Goal: Task Accomplishment & Management: Manage account settings

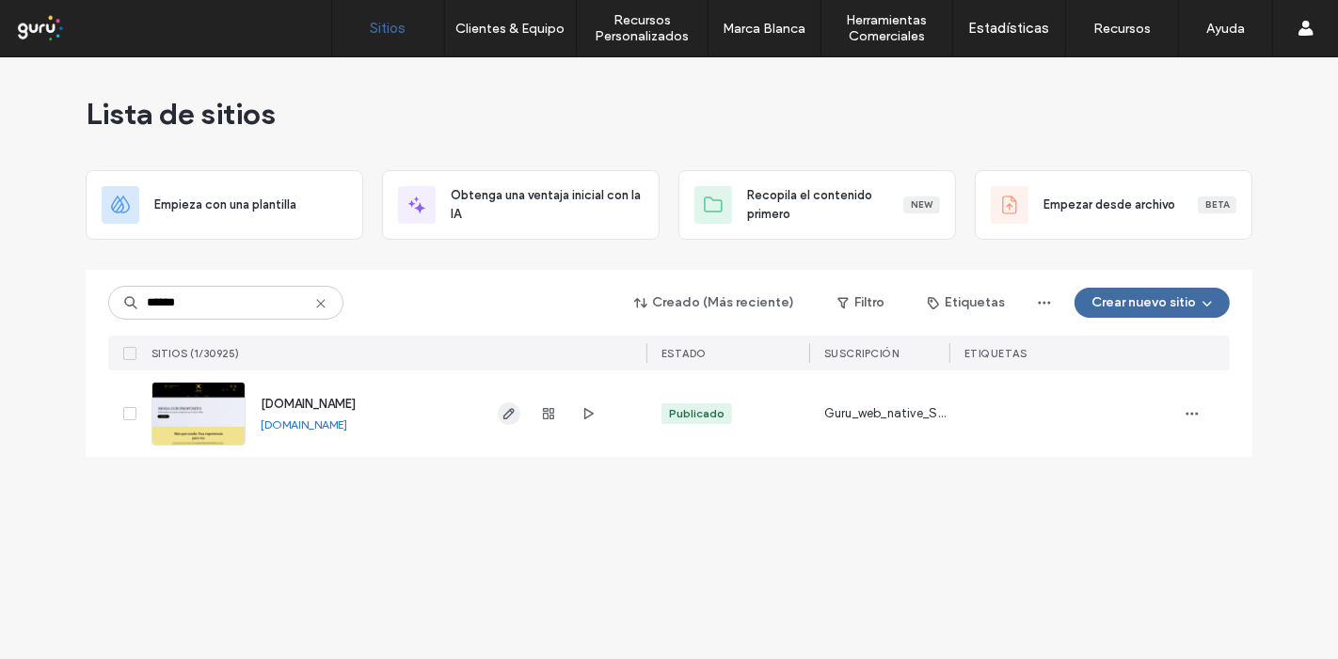
type input "******"
click at [501, 420] on icon "button" at bounding box center [508, 413] width 15 height 15
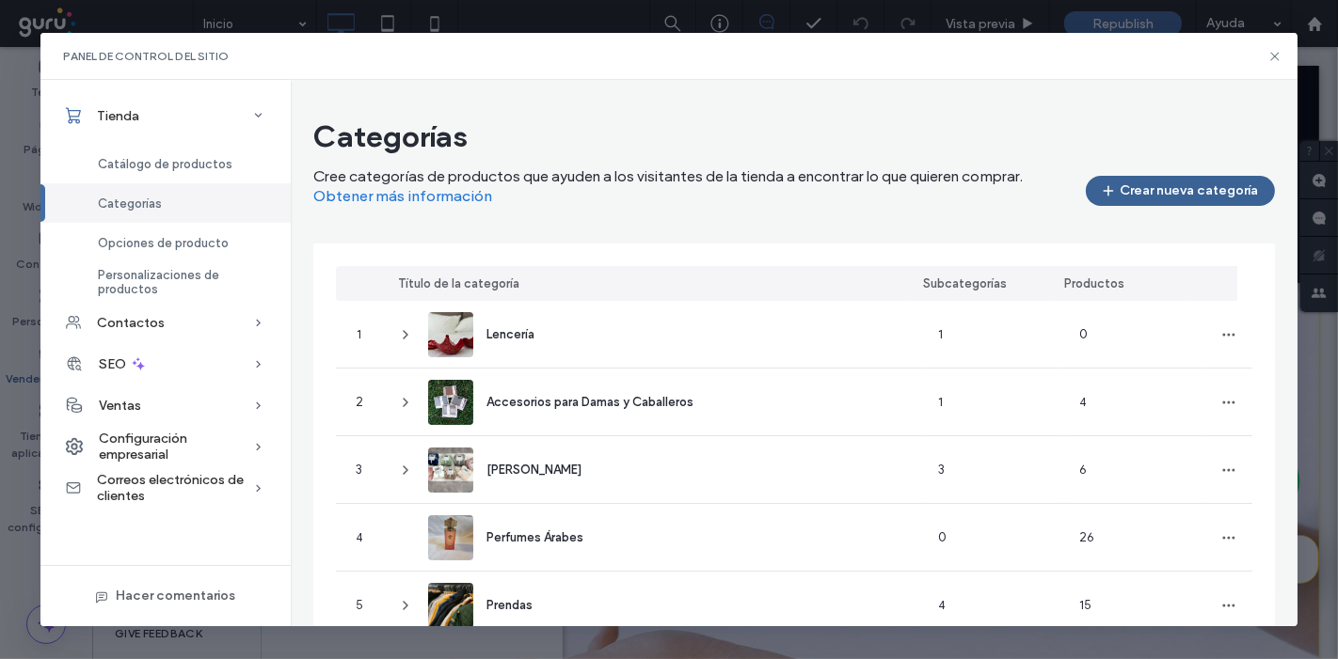
click at [1171, 193] on button "Crear nueva categoría" at bounding box center [1179, 191] width 189 height 30
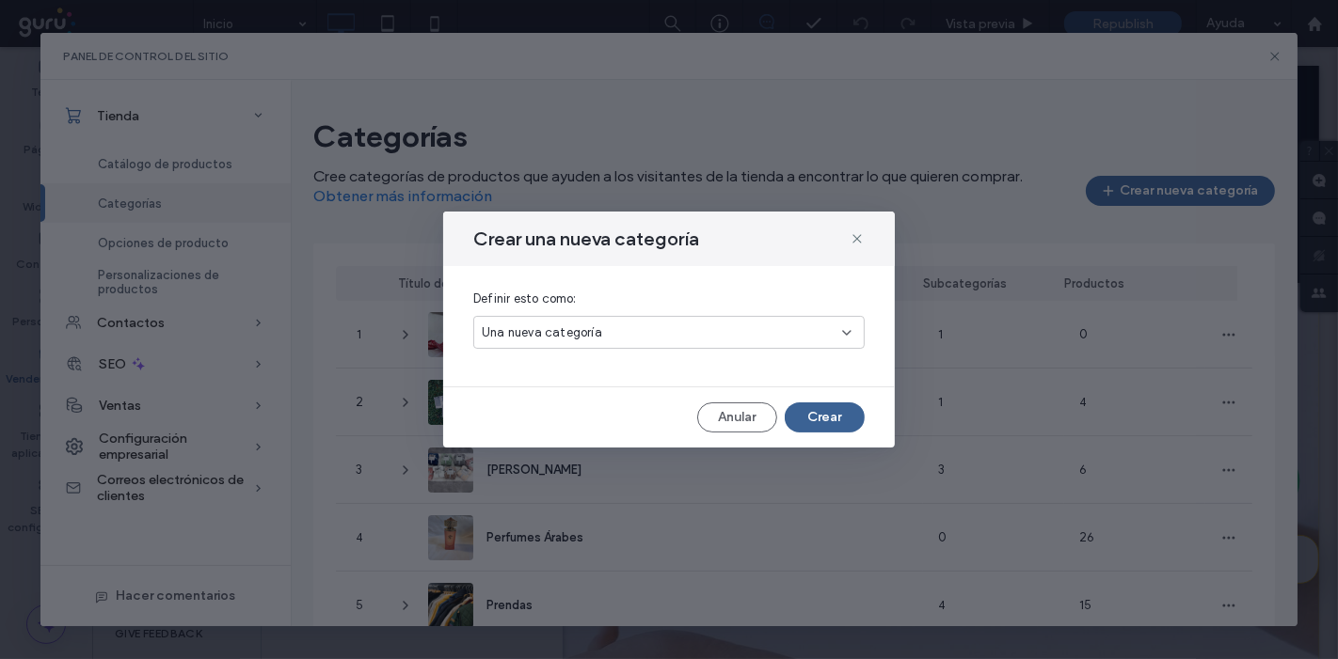
click at [838, 407] on div "Crear una nueva categoría Definir esto como: Una nueva categoría Anular Crear" at bounding box center [668, 330] width 451 height 236
click at [838, 407] on button "Crear" at bounding box center [824, 418] width 80 height 30
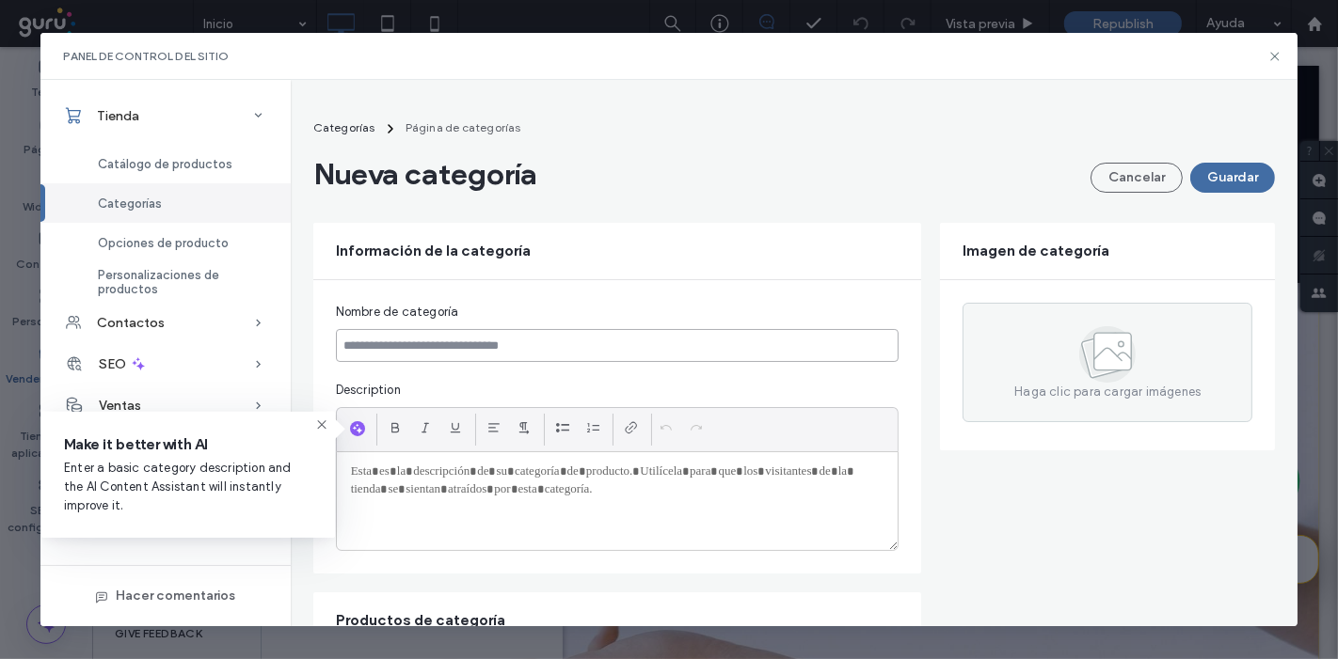
click at [673, 338] on input at bounding box center [617, 345] width 563 height 33
type input "******"
click at [1200, 177] on button "Guardar" at bounding box center [1232, 178] width 85 height 30
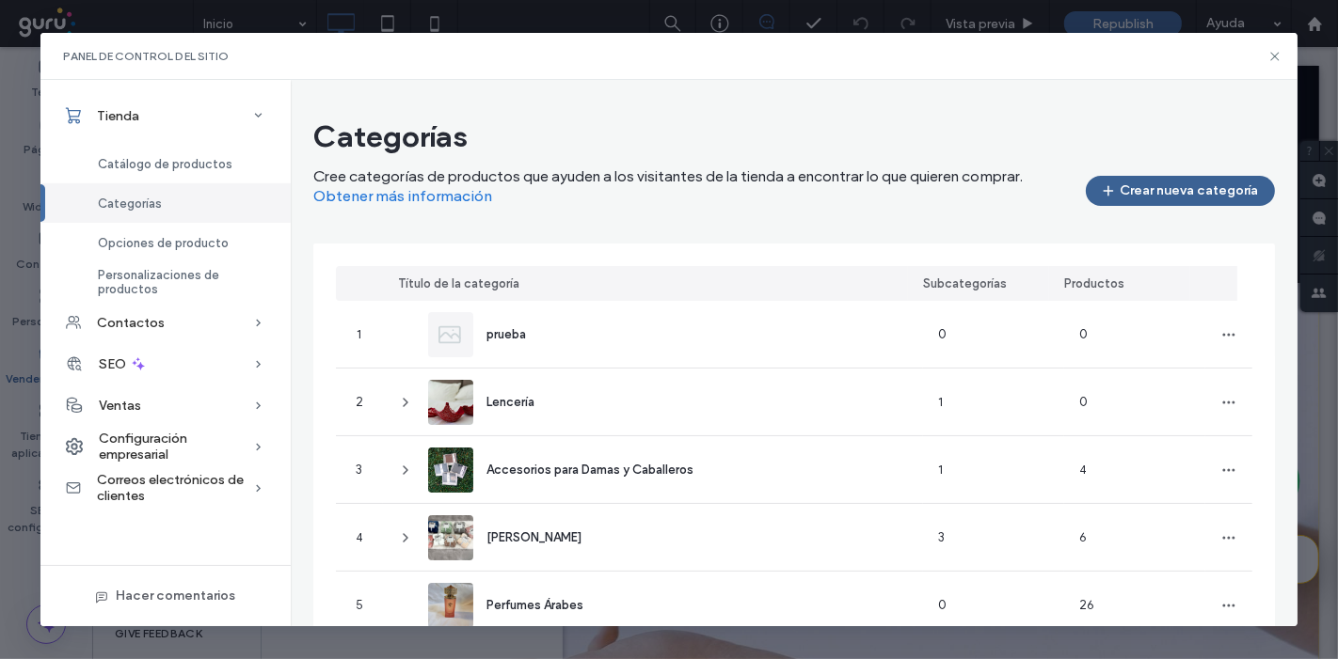
click at [1200, 184] on button "Crear nueva categoría" at bounding box center [1179, 191] width 189 height 30
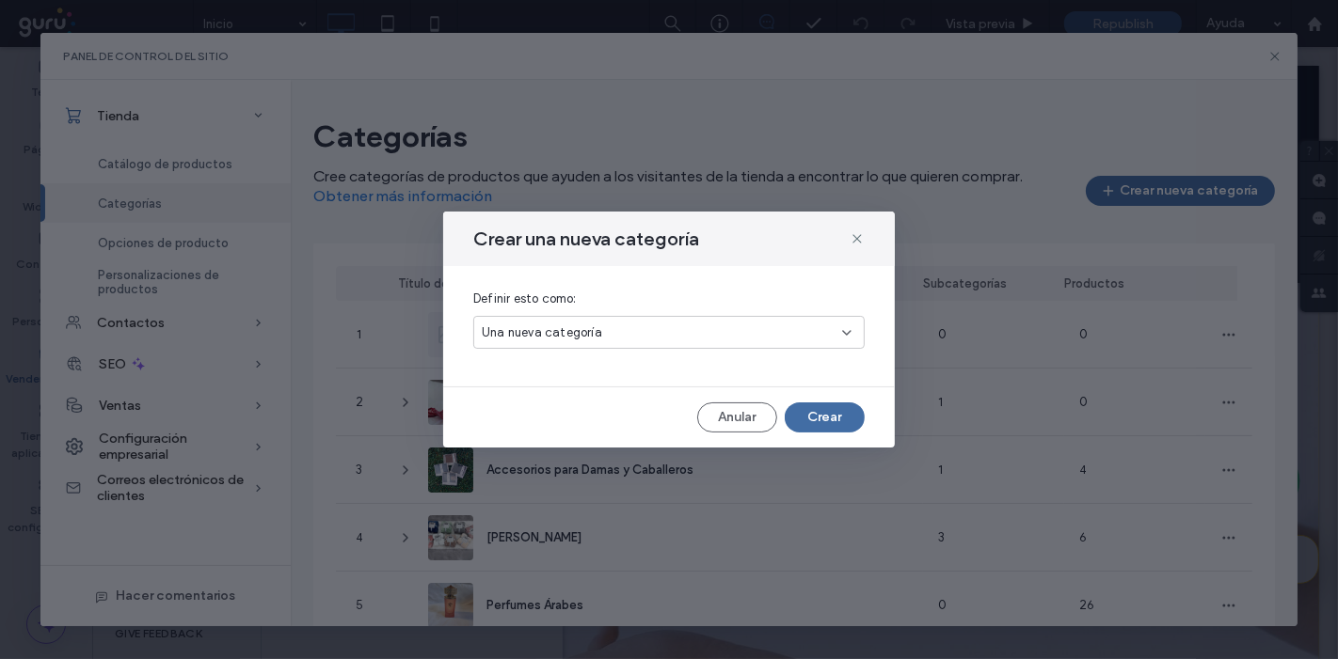
click at [636, 340] on div "Una nueva categoría" at bounding box center [662, 333] width 360 height 19
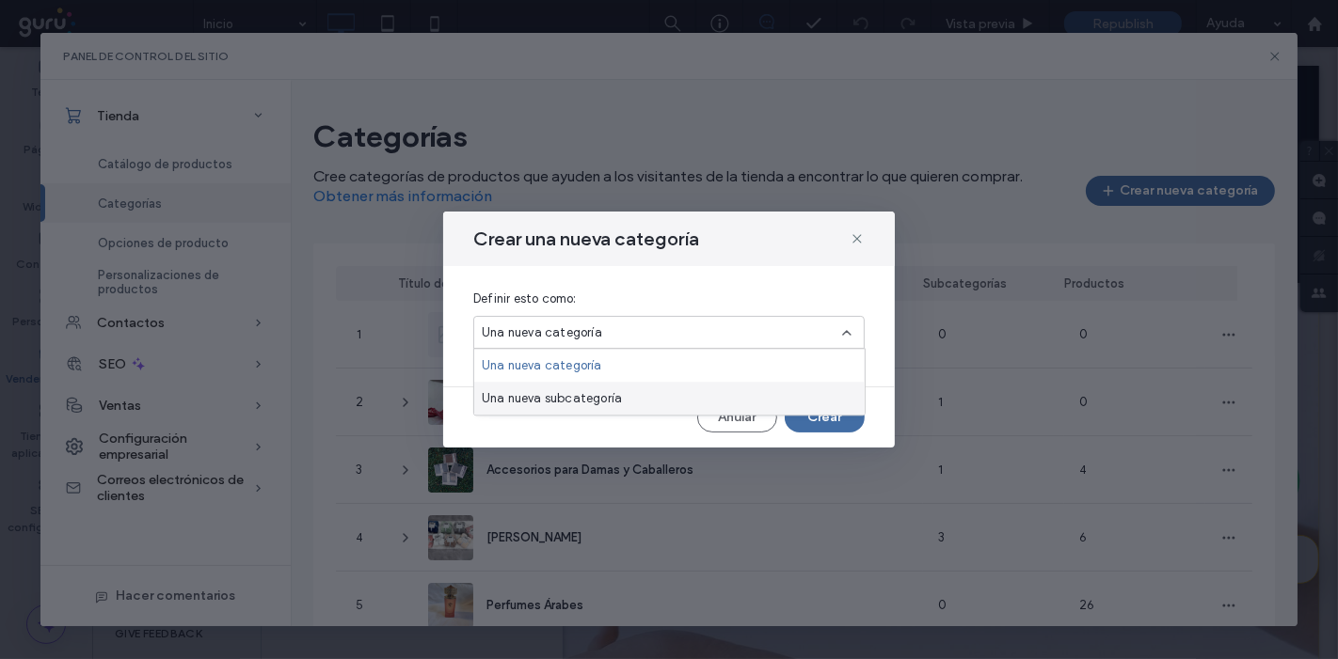
click at [615, 395] on span "Una nueva subcategoría" at bounding box center [552, 398] width 140 height 19
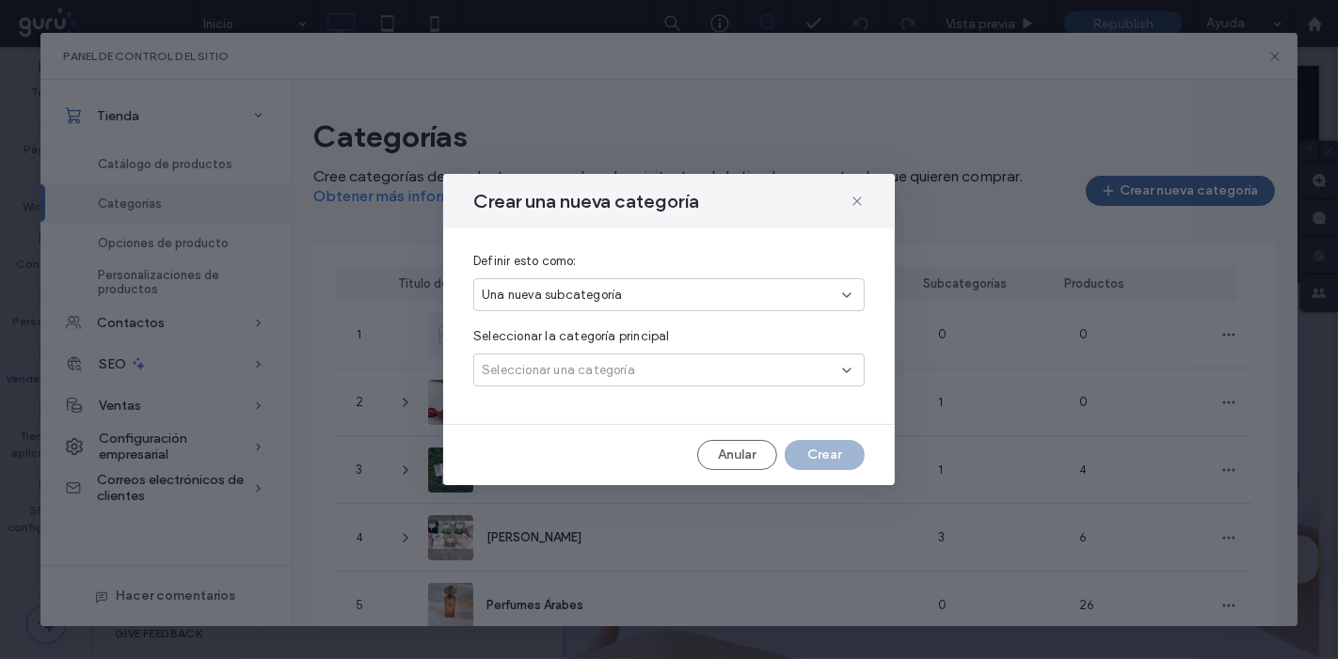
click at [690, 371] on div "Seleccionar una categoría" at bounding box center [662, 370] width 360 height 19
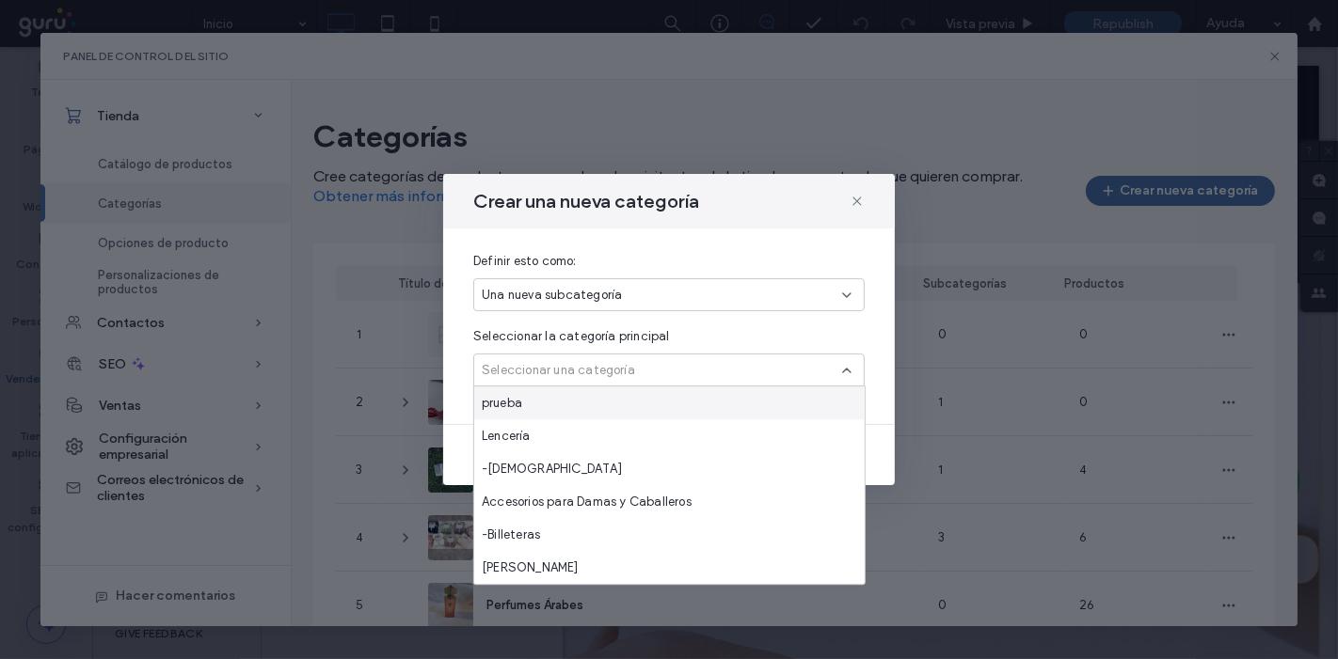
click at [689, 401] on div "prueba" at bounding box center [669, 403] width 390 height 33
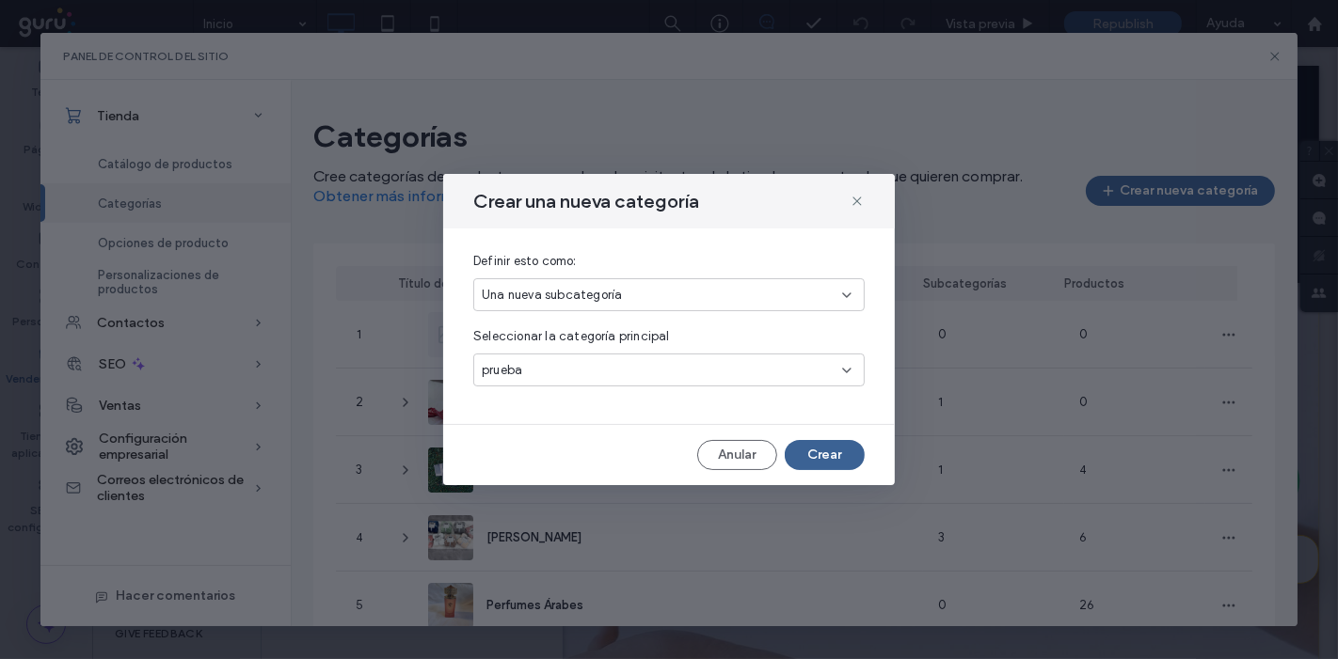
click at [821, 445] on button "Crear" at bounding box center [824, 455] width 80 height 30
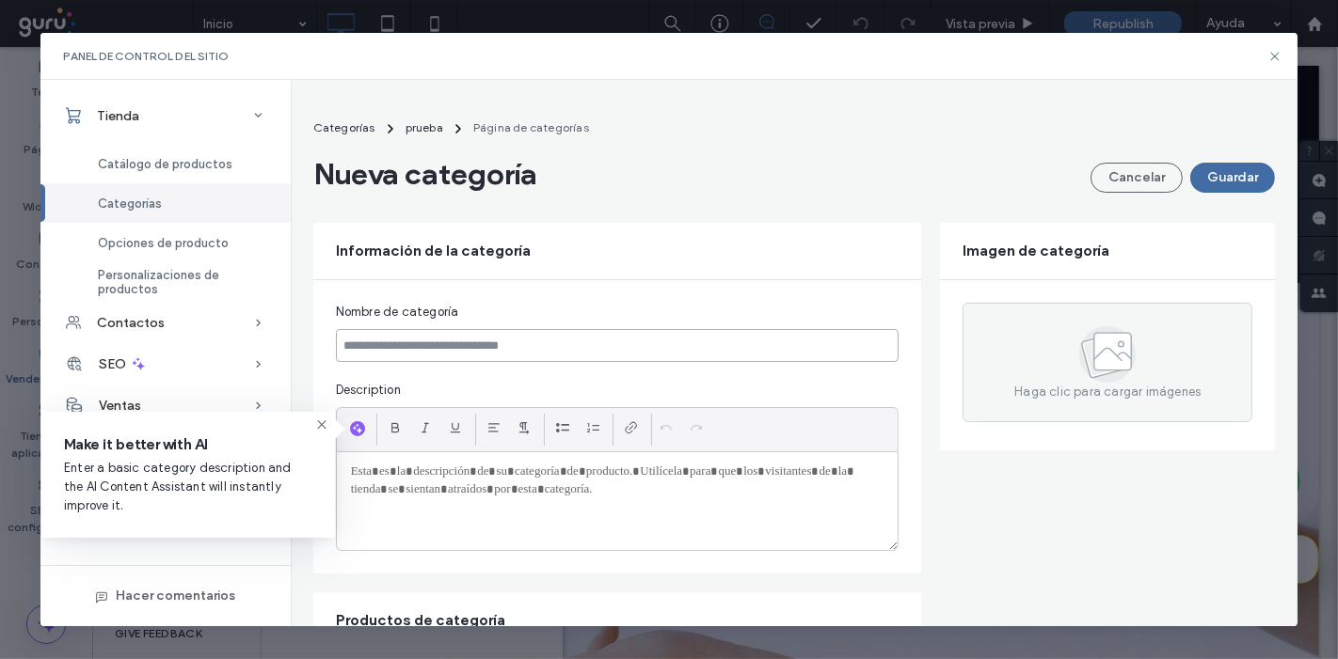
click at [706, 342] on input at bounding box center [617, 345] width 563 height 33
type input "********"
click at [1247, 183] on button "Guardar" at bounding box center [1232, 178] width 85 height 30
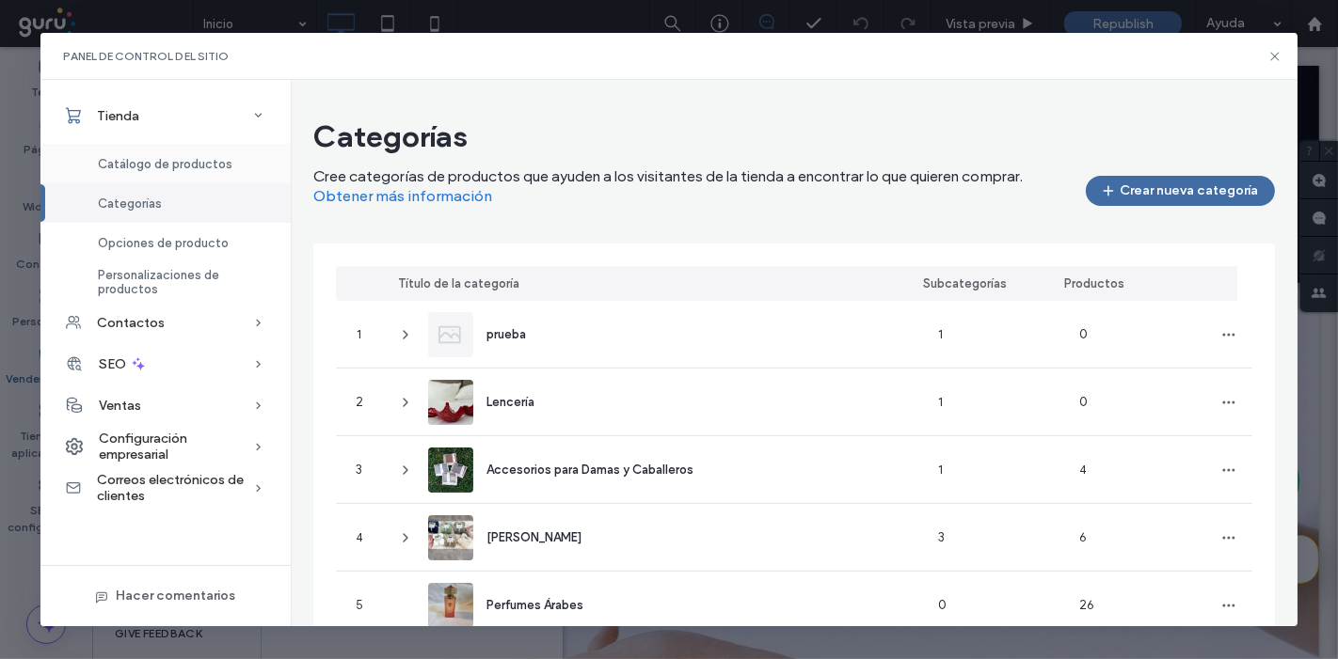
click at [129, 157] on span "Catálogo de productos" at bounding box center [165, 164] width 135 height 14
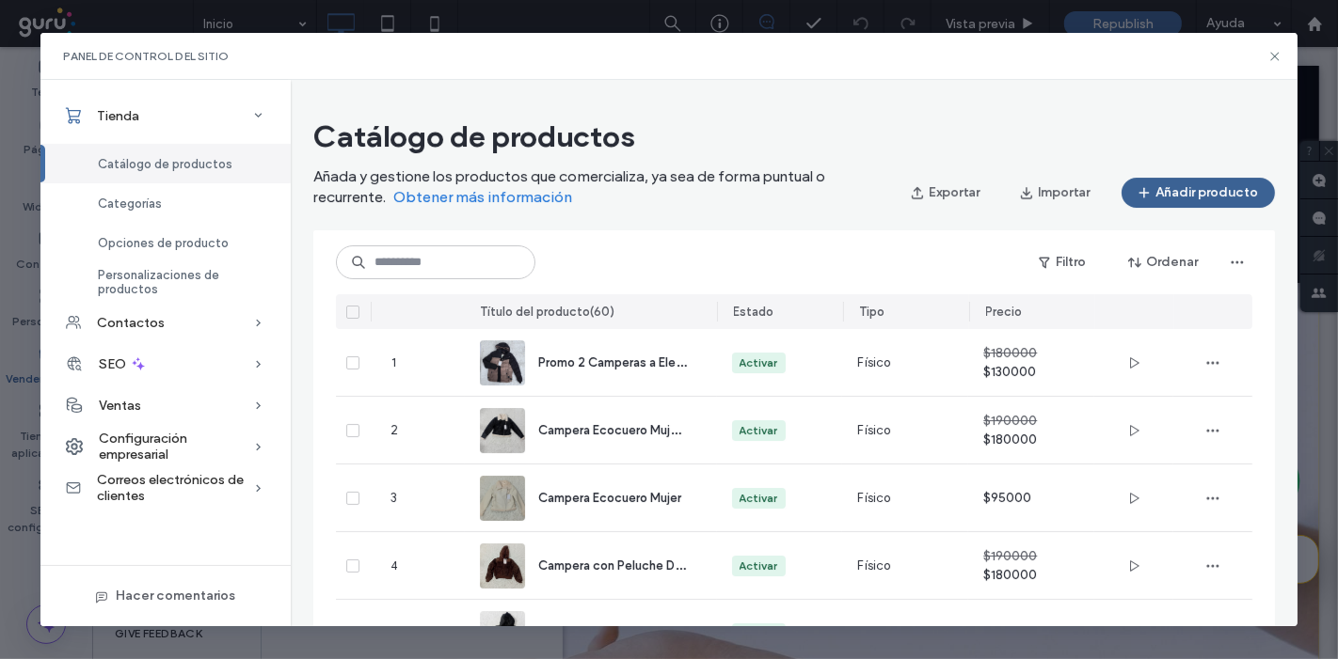
click at [1179, 187] on button "Añadir producto" at bounding box center [1197, 193] width 153 height 30
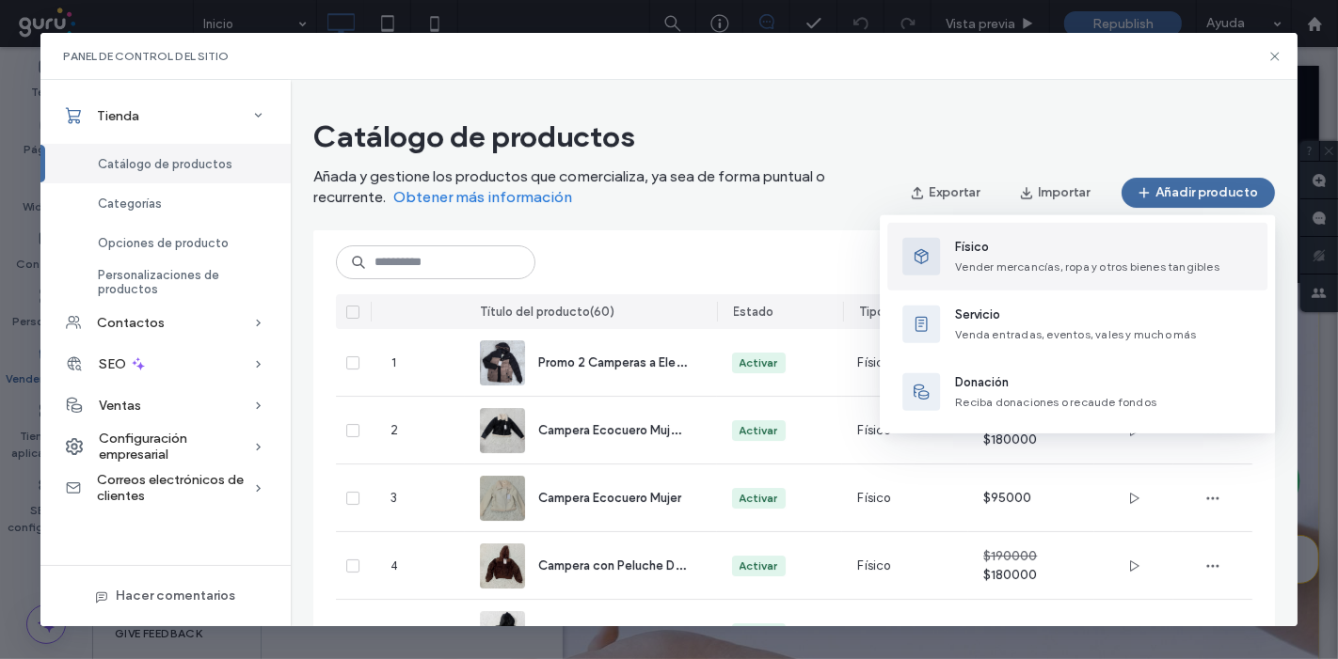
click at [991, 241] on span "Físico" at bounding box center [1087, 247] width 264 height 19
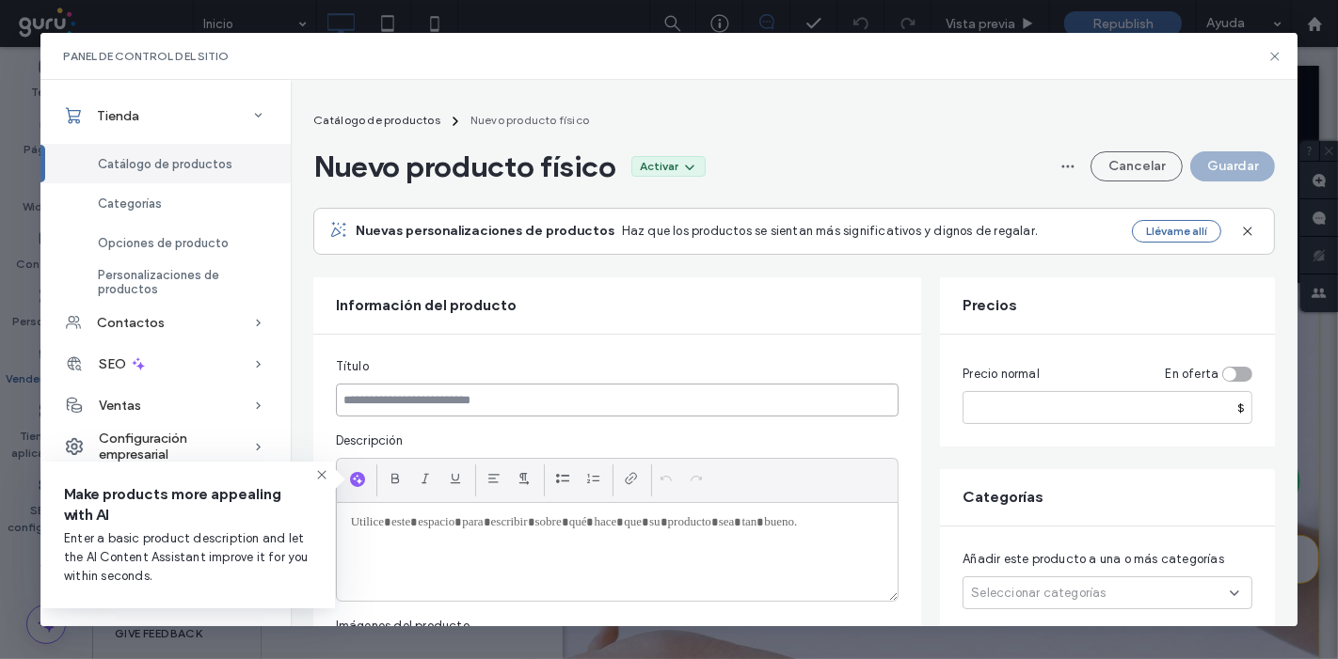
click at [615, 411] on input at bounding box center [617, 400] width 563 height 33
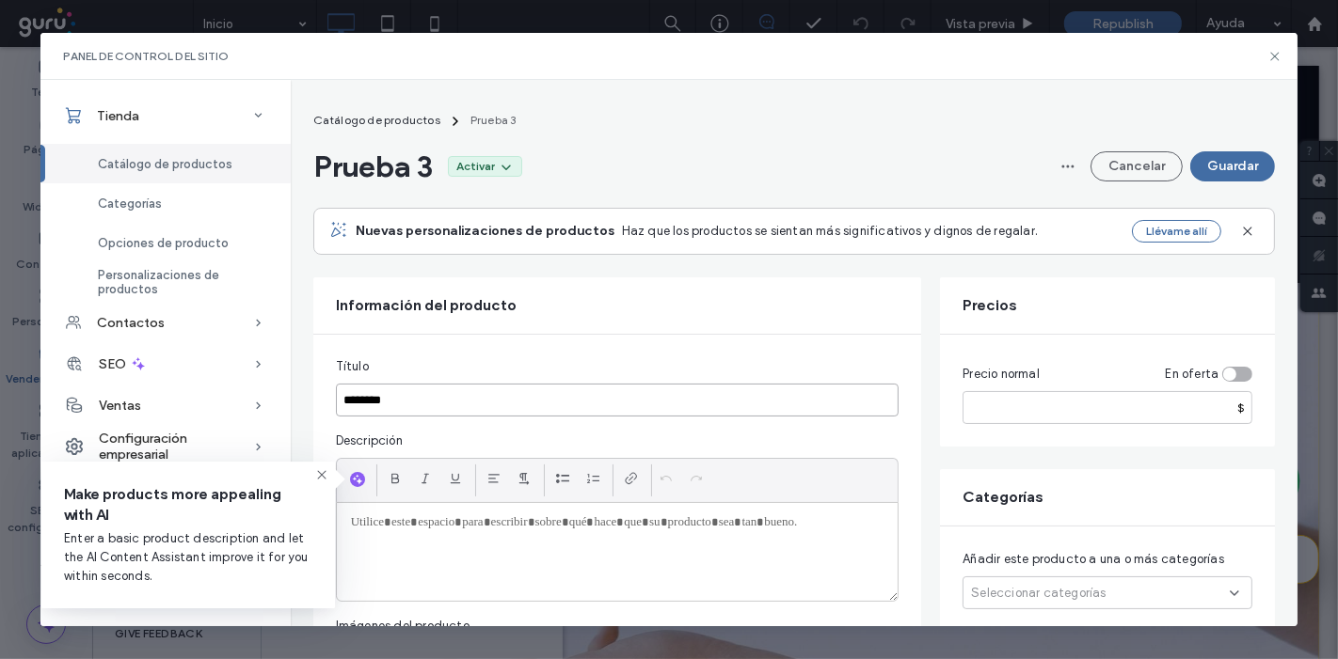
type input "********"
click at [1010, 399] on input "number" at bounding box center [1107, 407] width 290 height 33
type input "**"
click at [1251, 179] on button "Guardar" at bounding box center [1232, 166] width 85 height 30
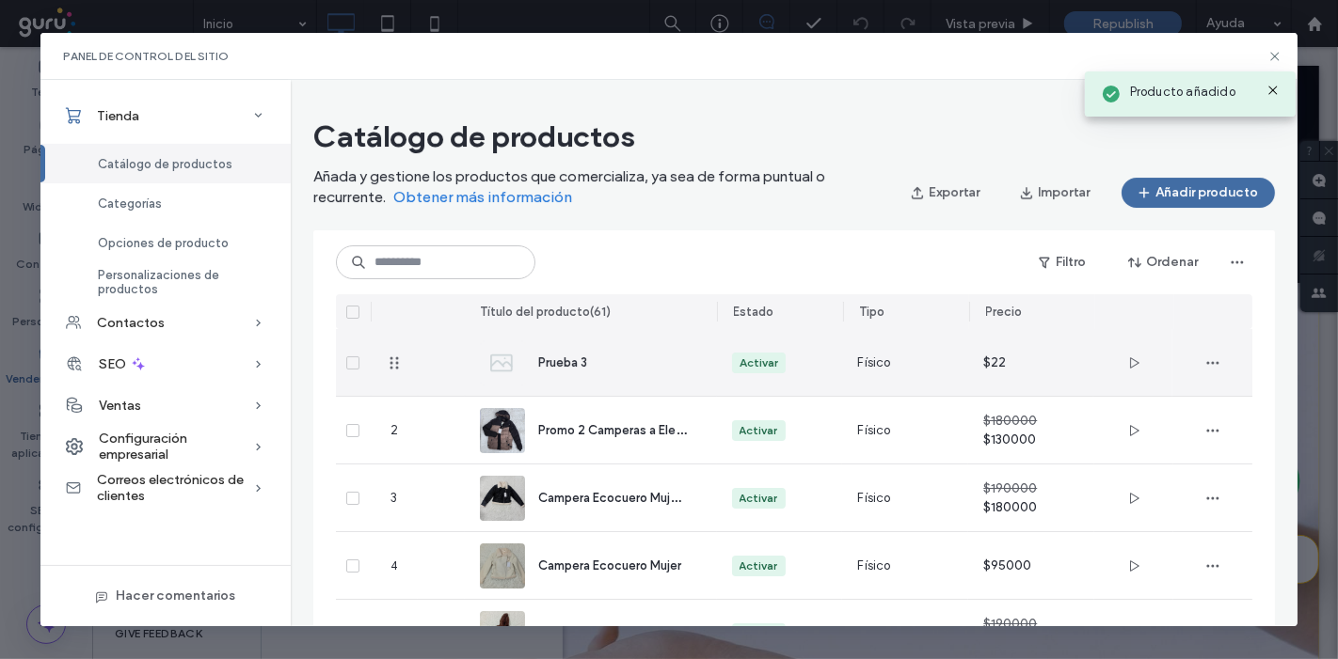
click at [735, 348] on div "Activar" at bounding box center [780, 362] width 126 height 67
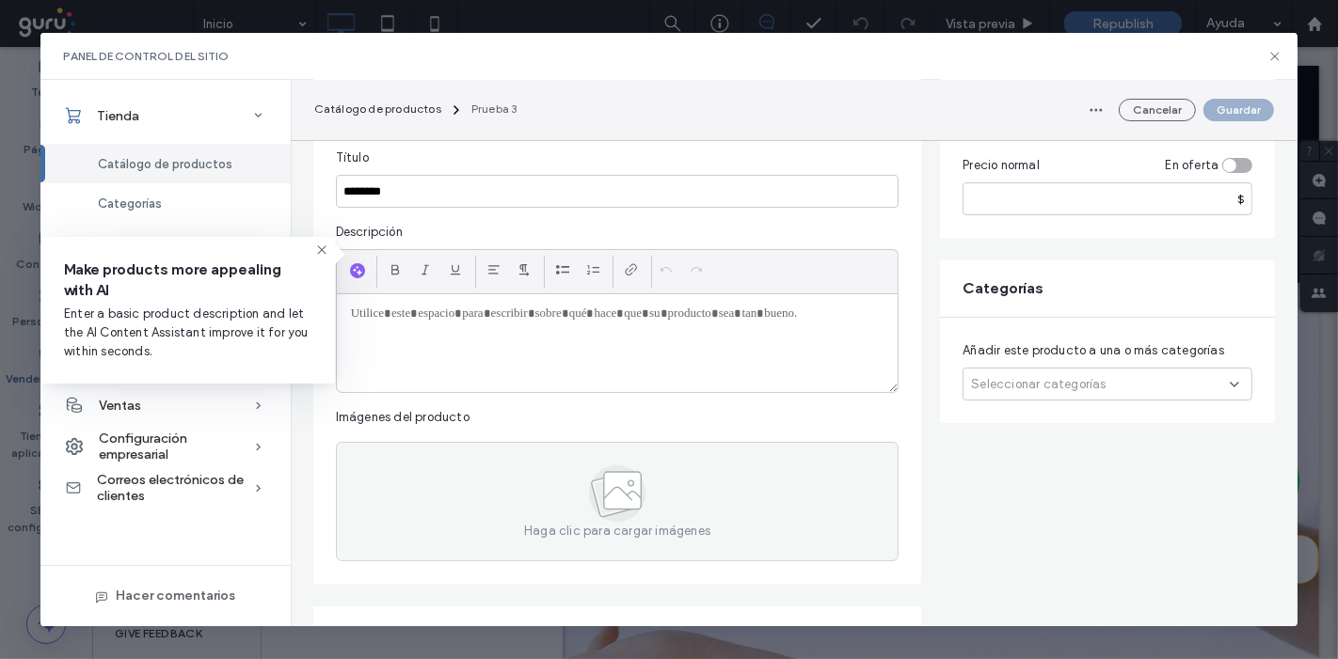
scroll to position [228, 0]
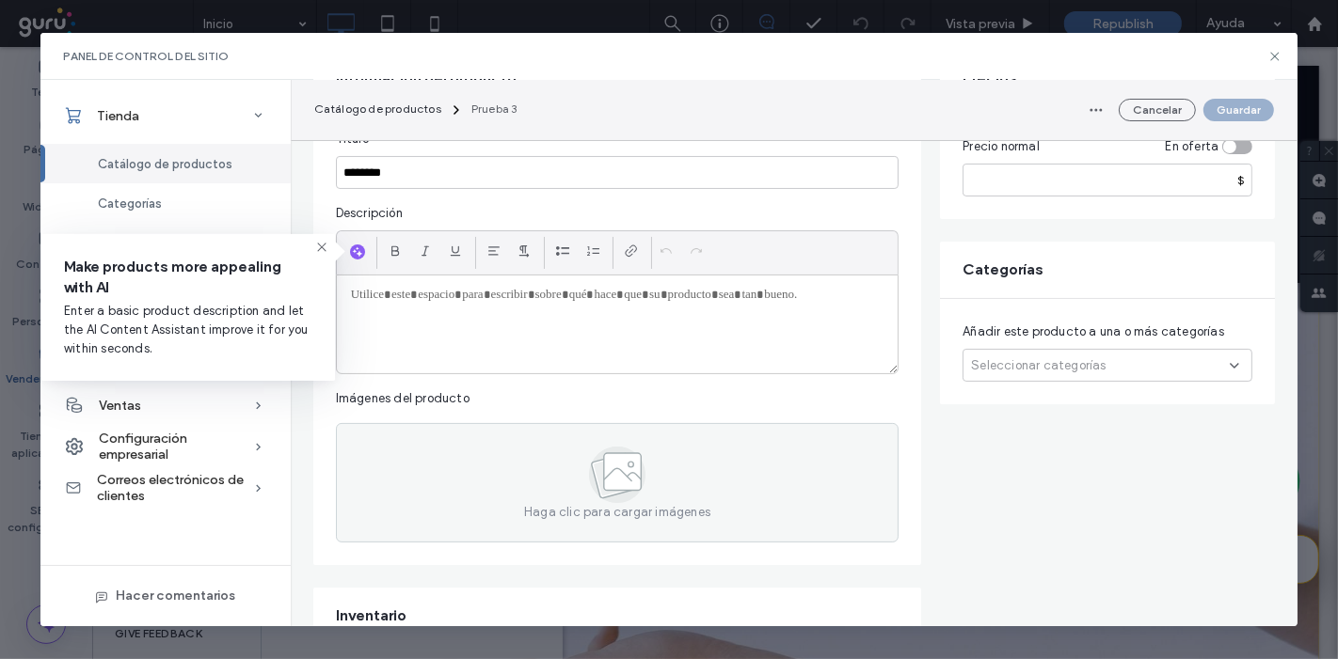
click at [1077, 363] on span "Seleccionar categorías" at bounding box center [1038, 365] width 135 height 19
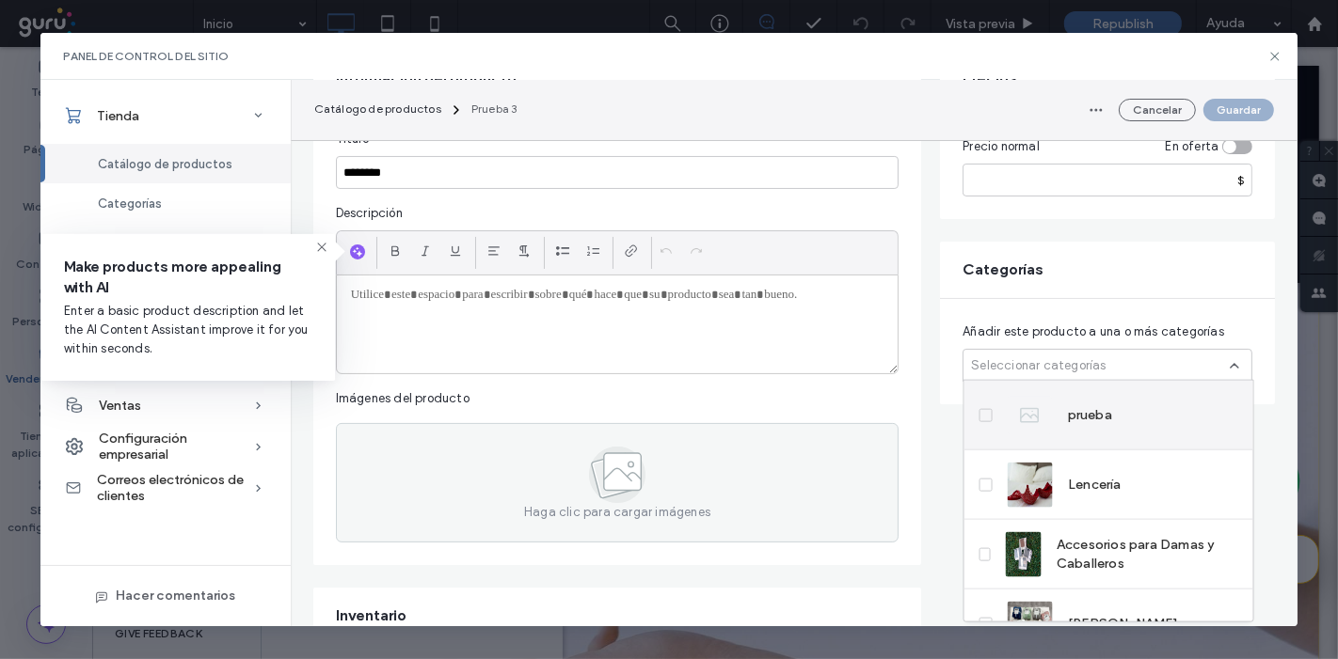
click at [1040, 420] on img at bounding box center [1029, 414] width 45 height 45
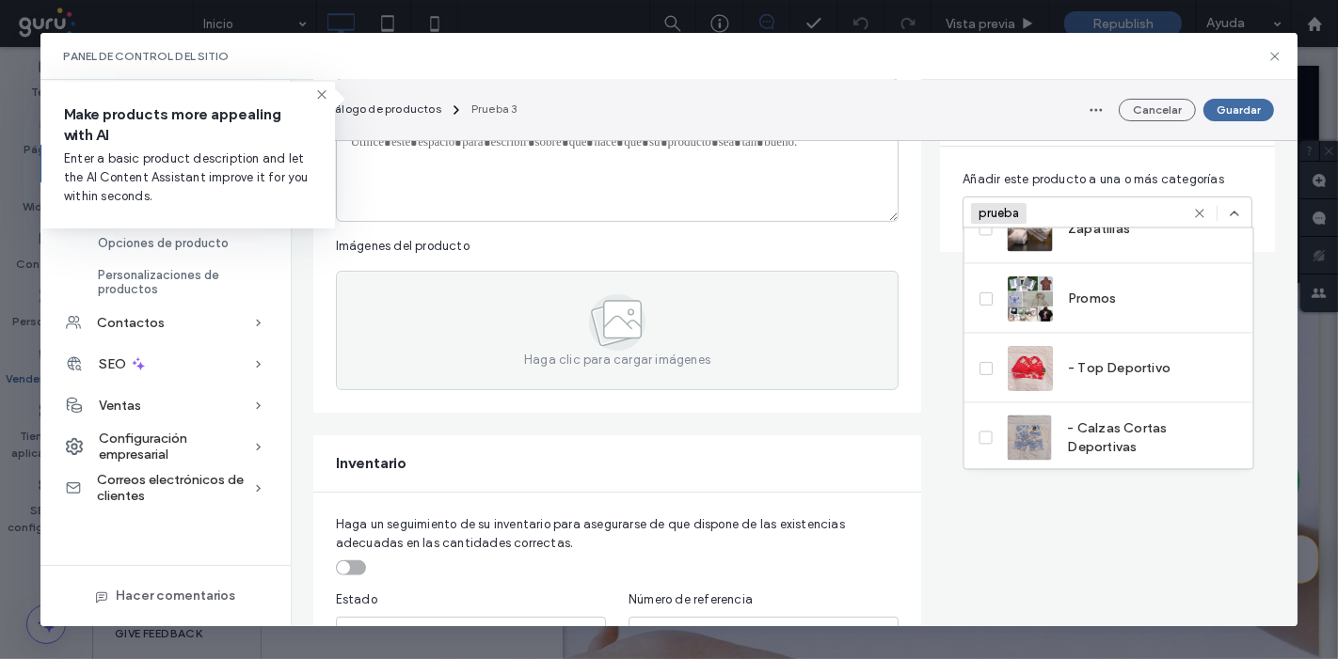
scroll to position [0, 0]
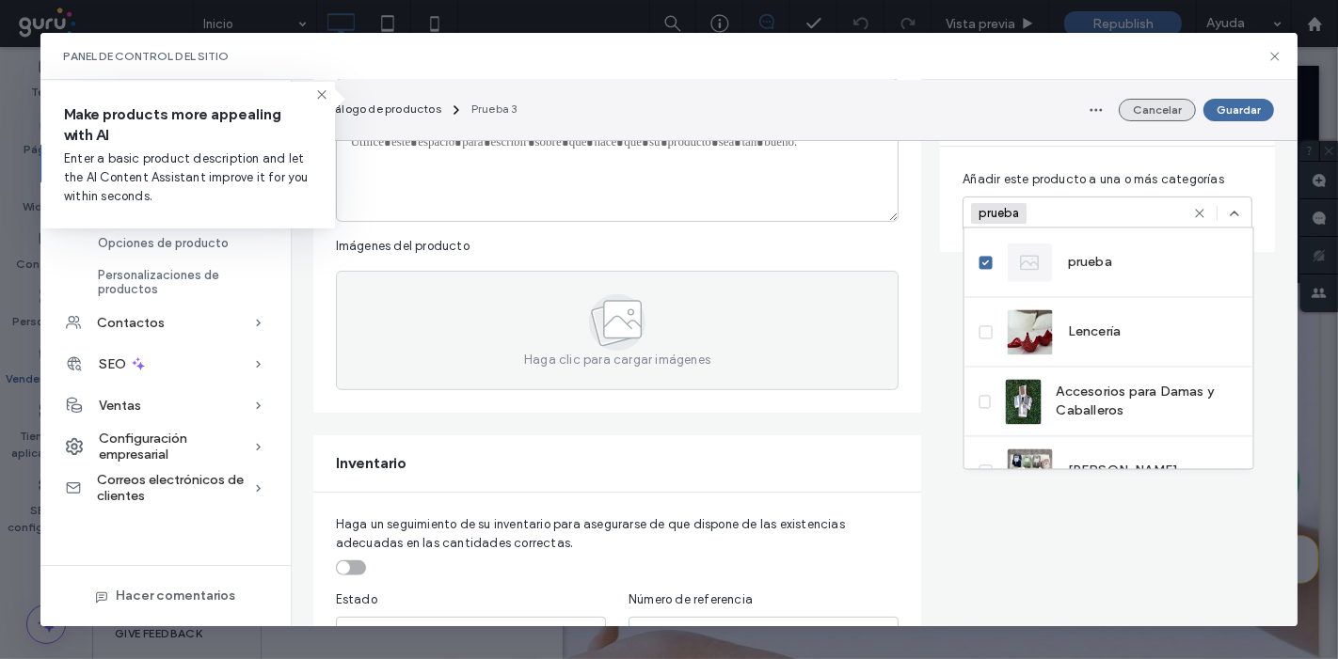
click at [1169, 113] on button "Cancelar" at bounding box center [1156, 110] width 77 height 23
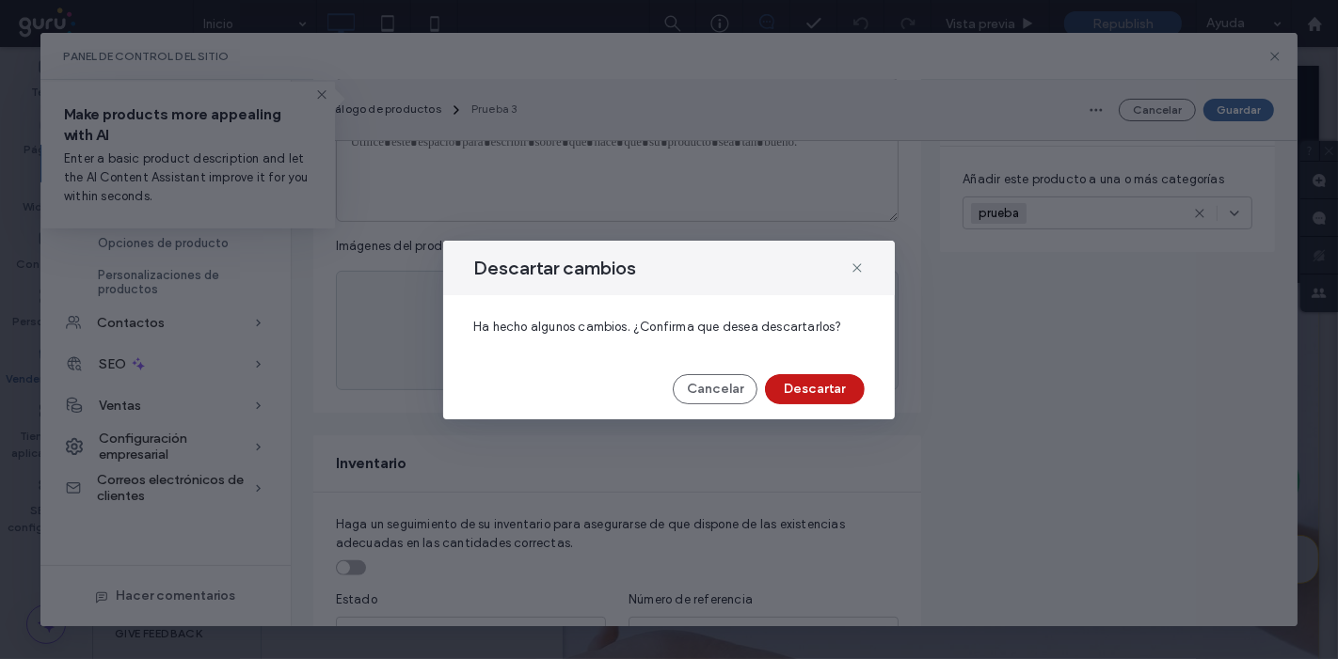
click at [816, 396] on button "Descartar" at bounding box center [815, 389] width 100 height 30
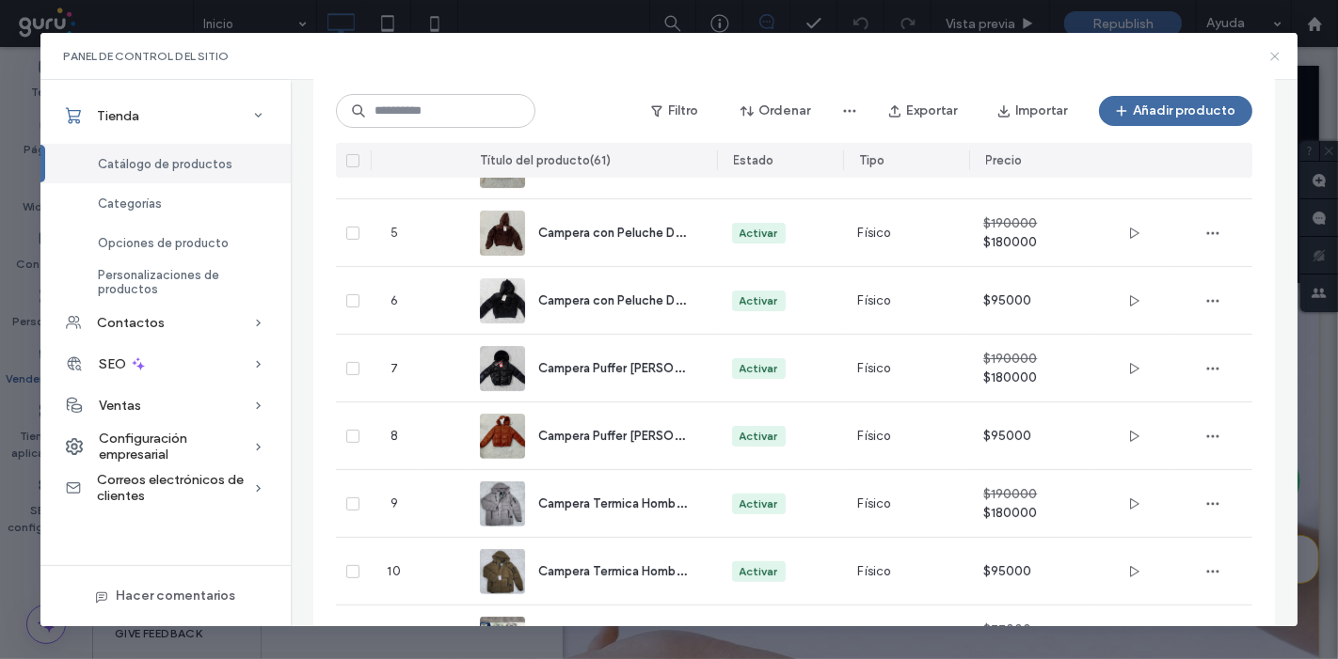
click at [1273, 55] on icon at bounding box center [1274, 56] width 15 height 15
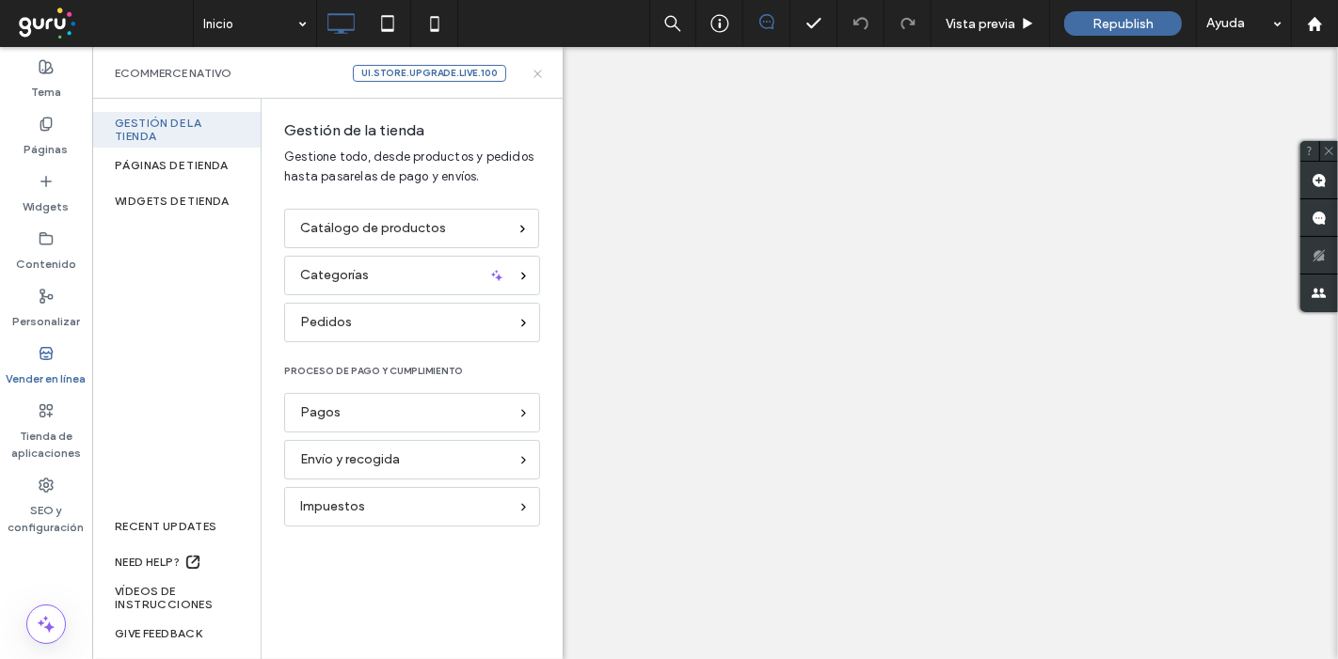
click at [534, 75] on use at bounding box center [537, 74] width 8 height 8
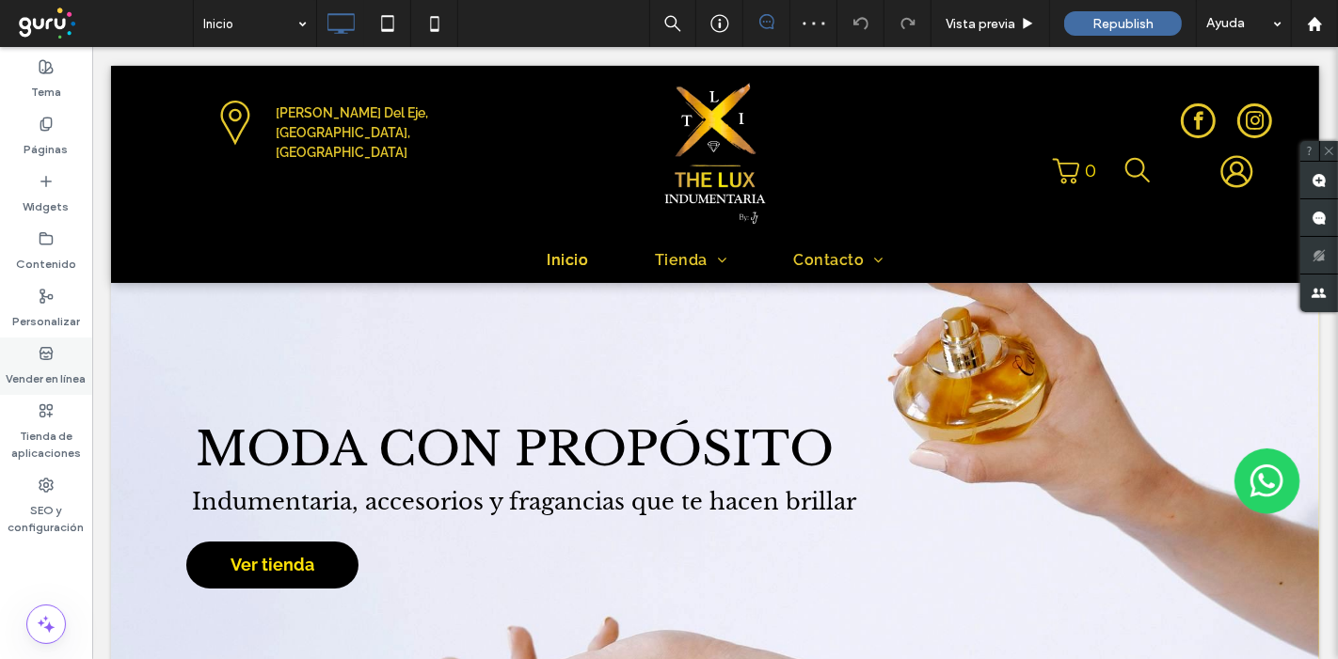
click at [53, 350] on icon at bounding box center [46, 353] width 15 height 15
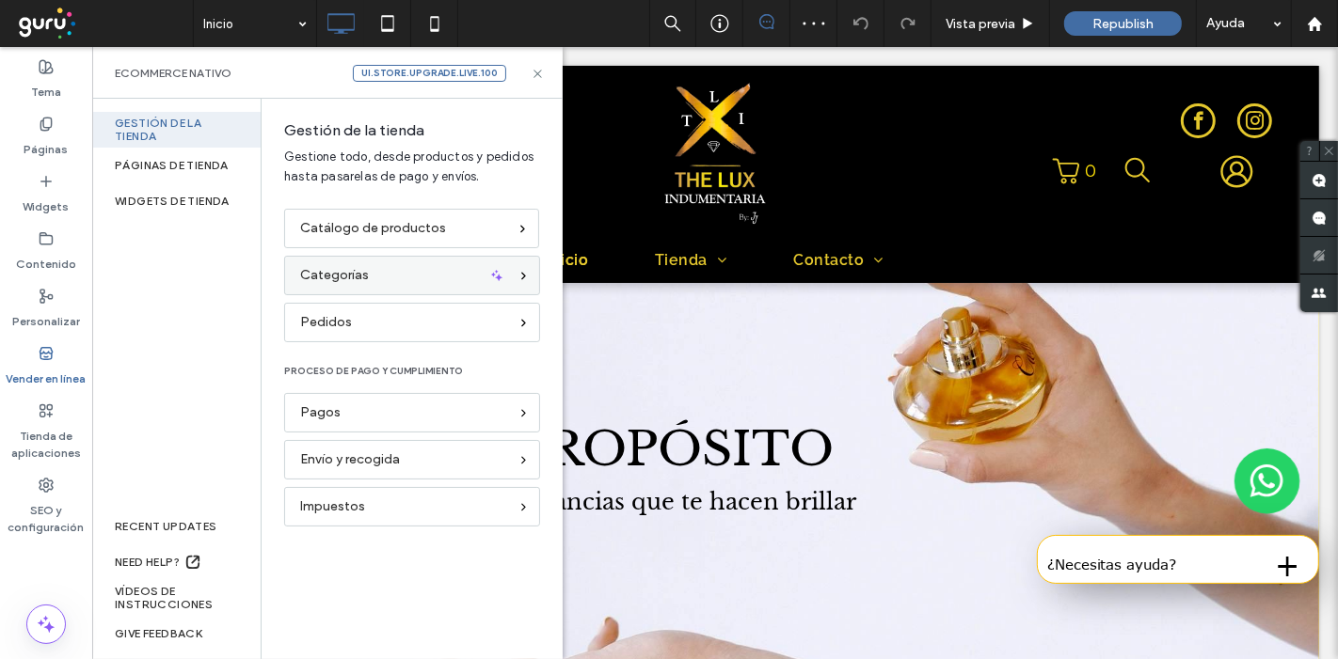
click at [437, 277] on div "Categorías" at bounding box center [404, 275] width 208 height 21
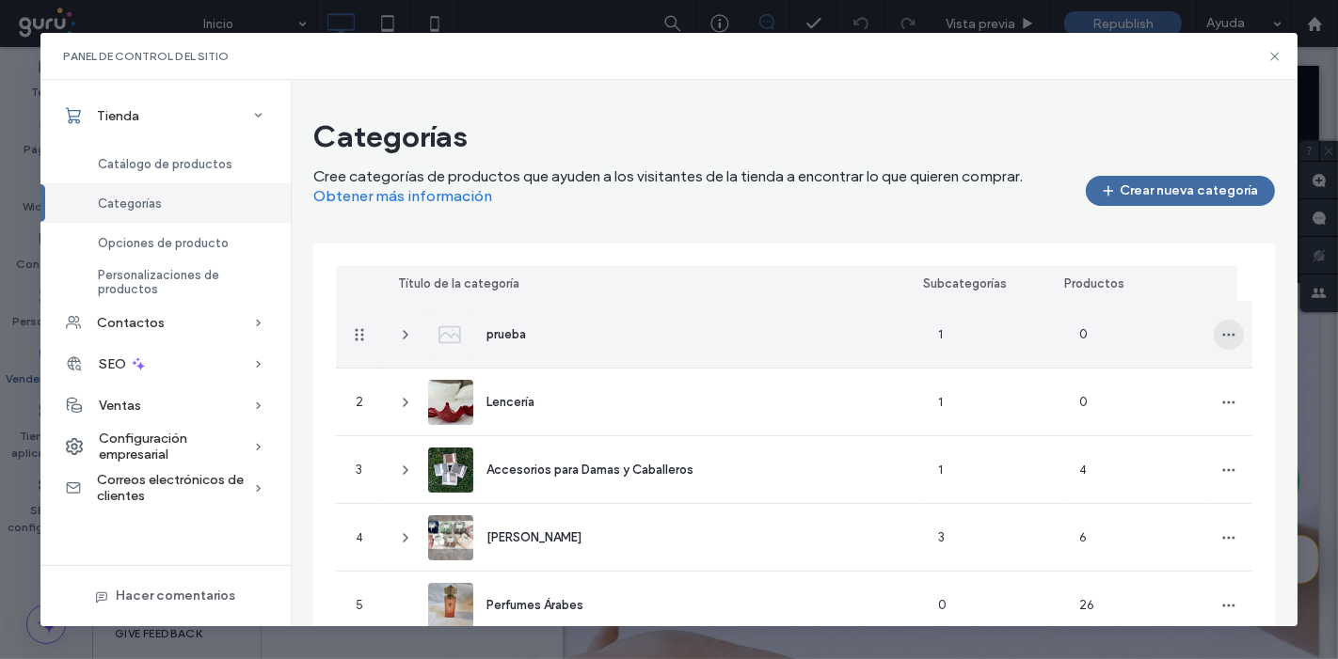
click at [1213, 334] on span "button" at bounding box center [1228, 335] width 30 height 30
click at [1096, 412] on span at bounding box center [1086, 420] width 23 height 21
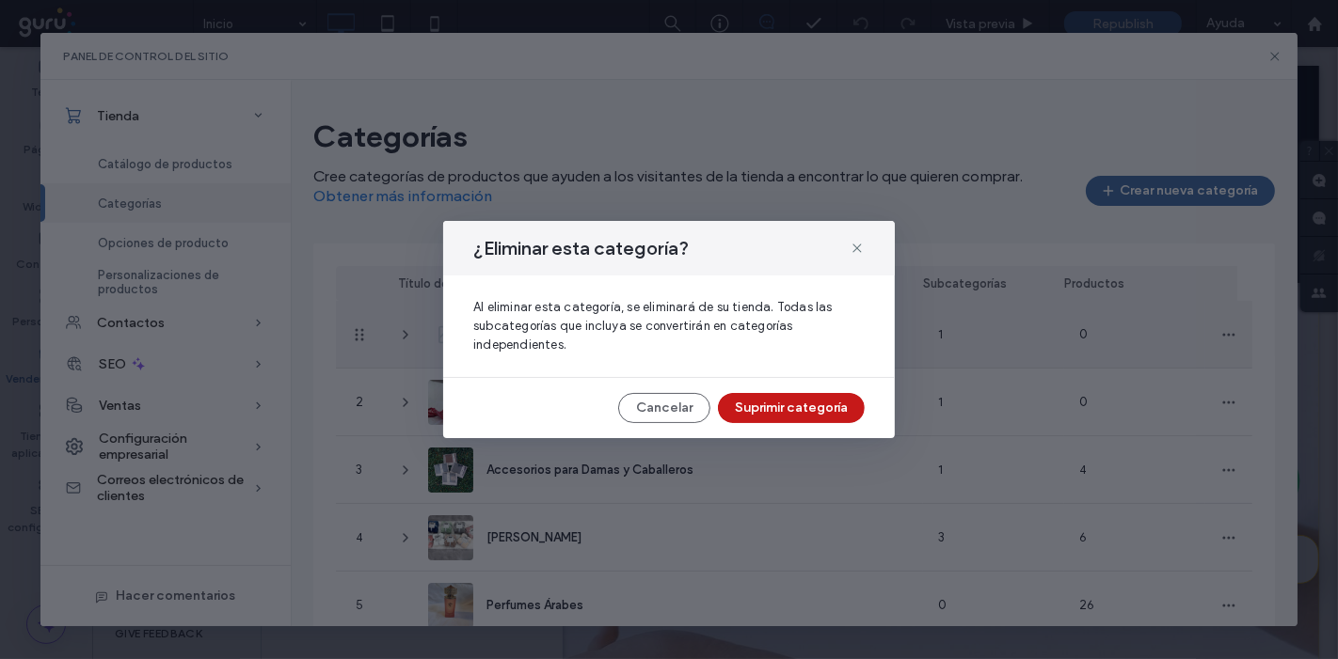
click at [830, 407] on button "Suprimir categoría" at bounding box center [791, 408] width 147 height 30
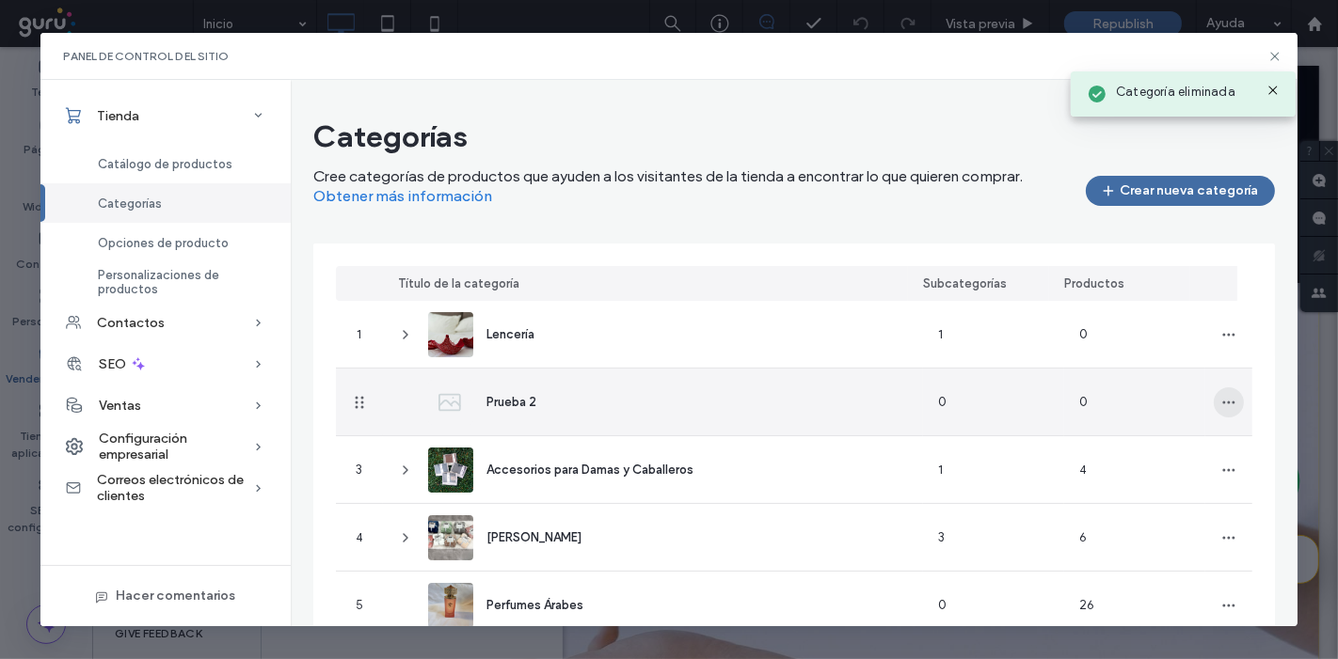
click at [1215, 393] on span "button" at bounding box center [1228, 403] width 30 height 30
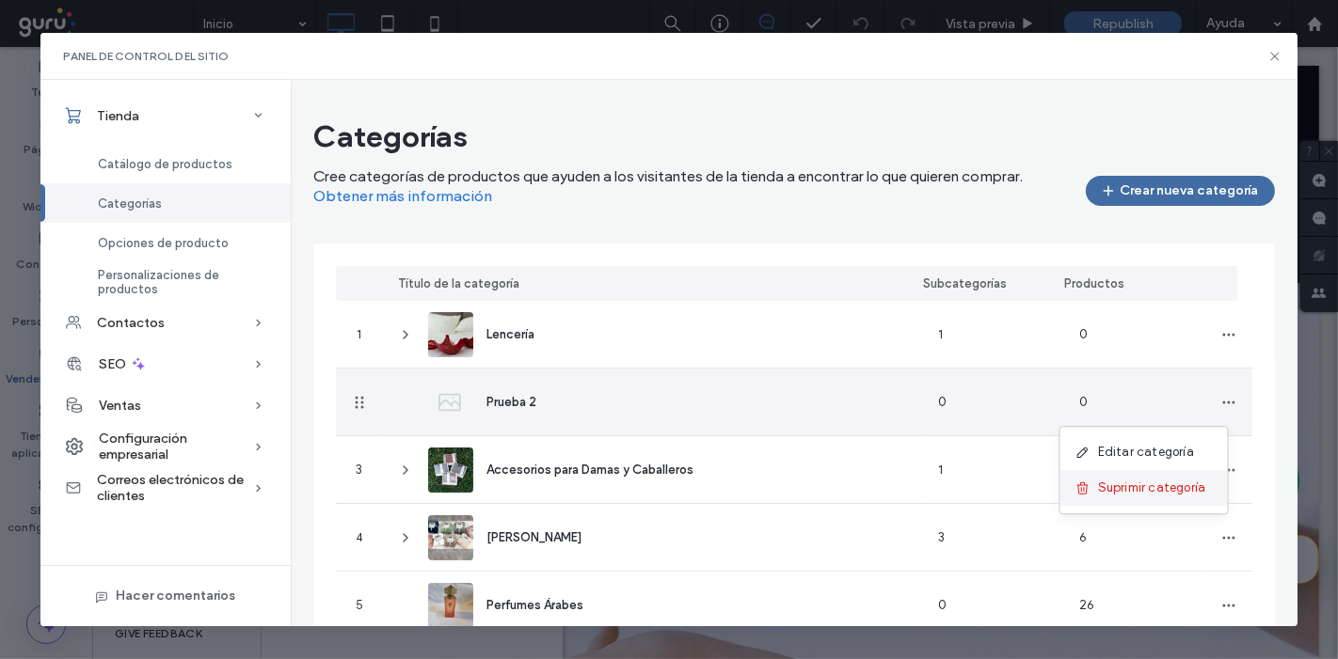
click at [1129, 479] on span "Suprimir categoría" at bounding box center [1152, 488] width 108 height 19
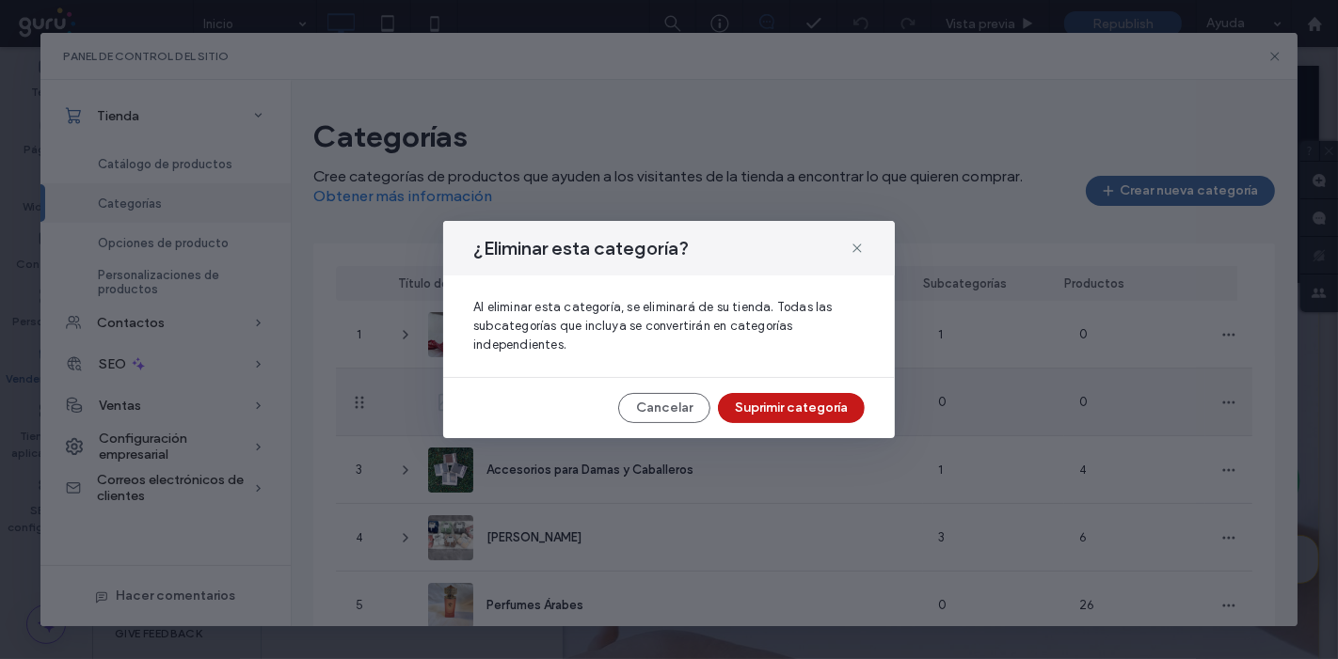
click at [835, 410] on button "Suprimir categoría" at bounding box center [791, 408] width 147 height 30
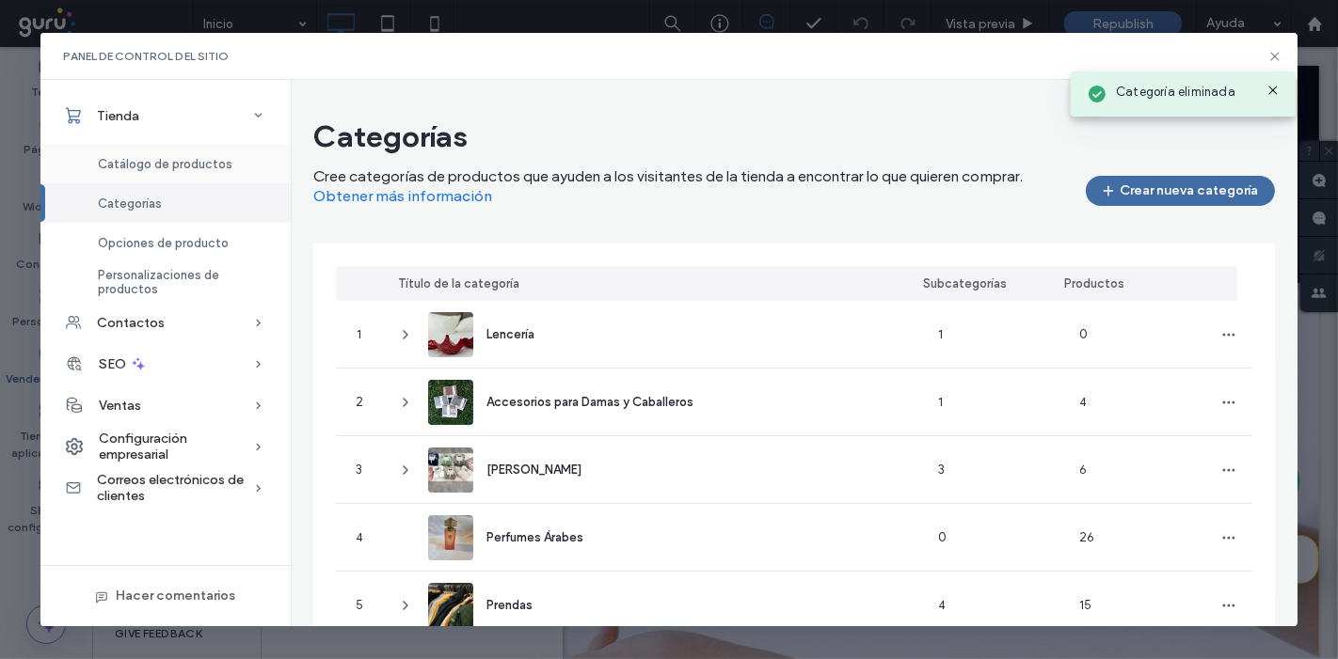
click at [168, 157] on span "Catálogo de productos" at bounding box center [165, 164] width 135 height 14
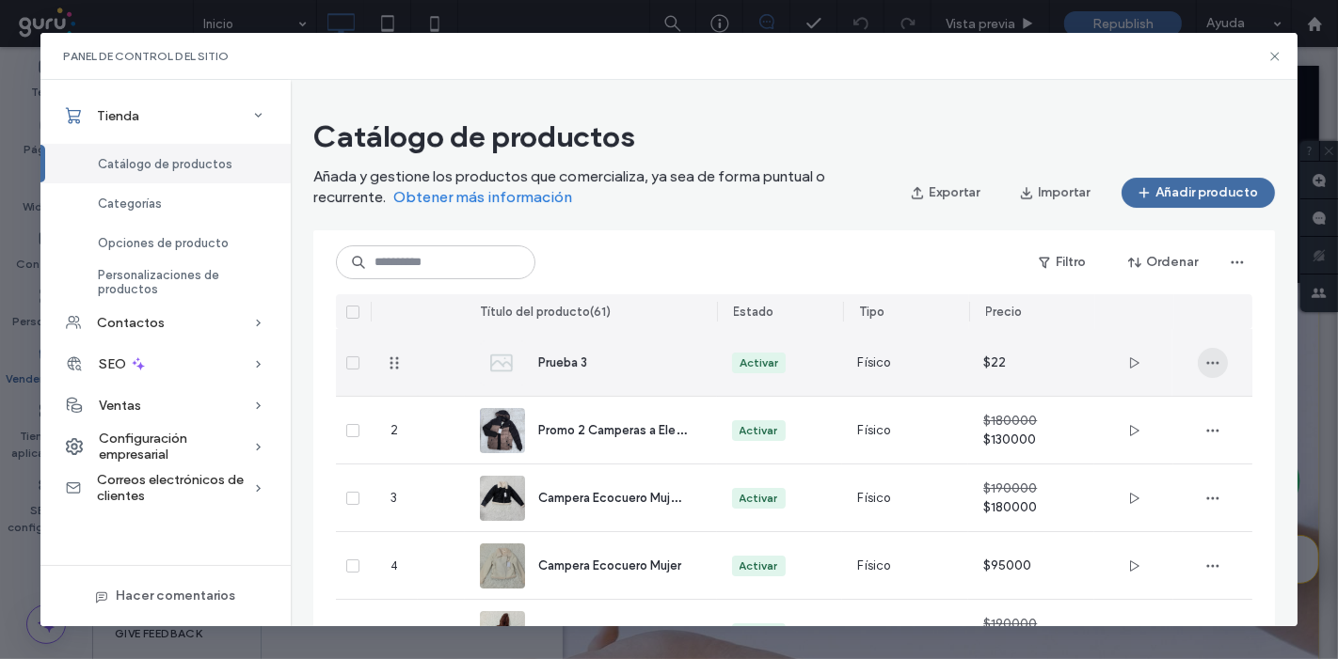
click at [1220, 356] on icon "button" at bounding box center [1212, 363] width 15 height 15
click at [1110, 482] on span "Eliminar producto" at bounding box center [1149, 483] width 102 height 19
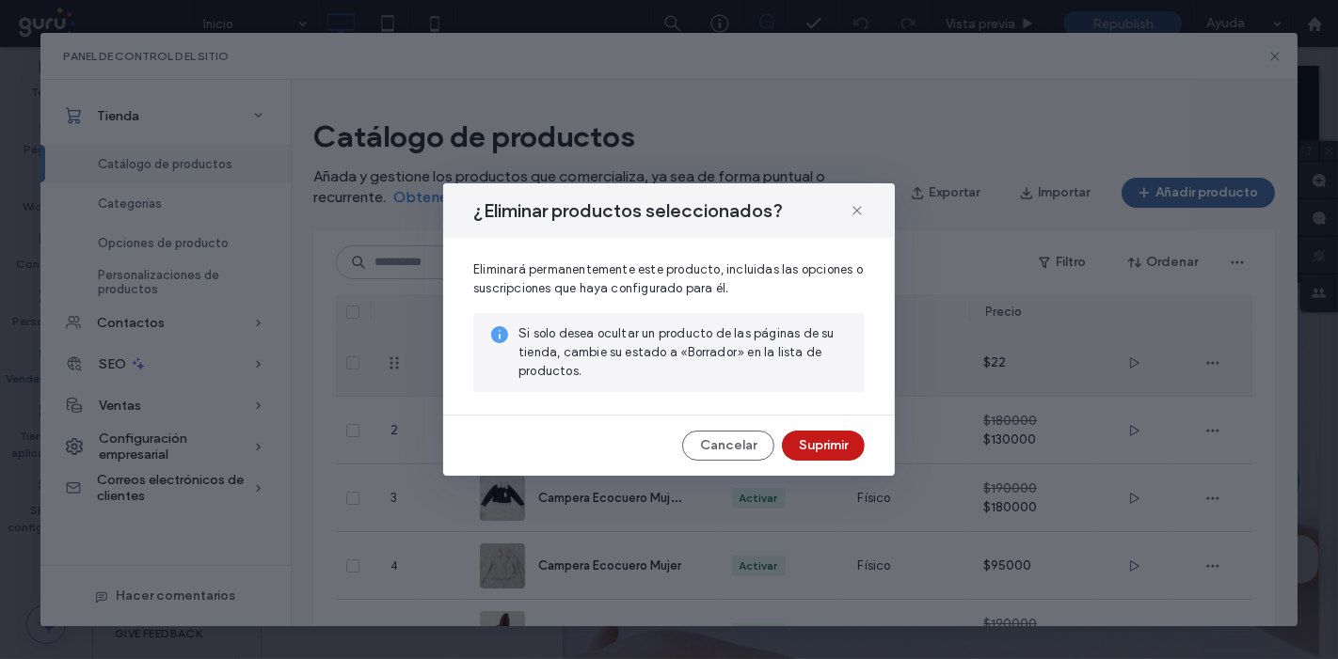
click at [850, 452] on button "Suprimir" at bounding box center [823, 446] width 83 height 30
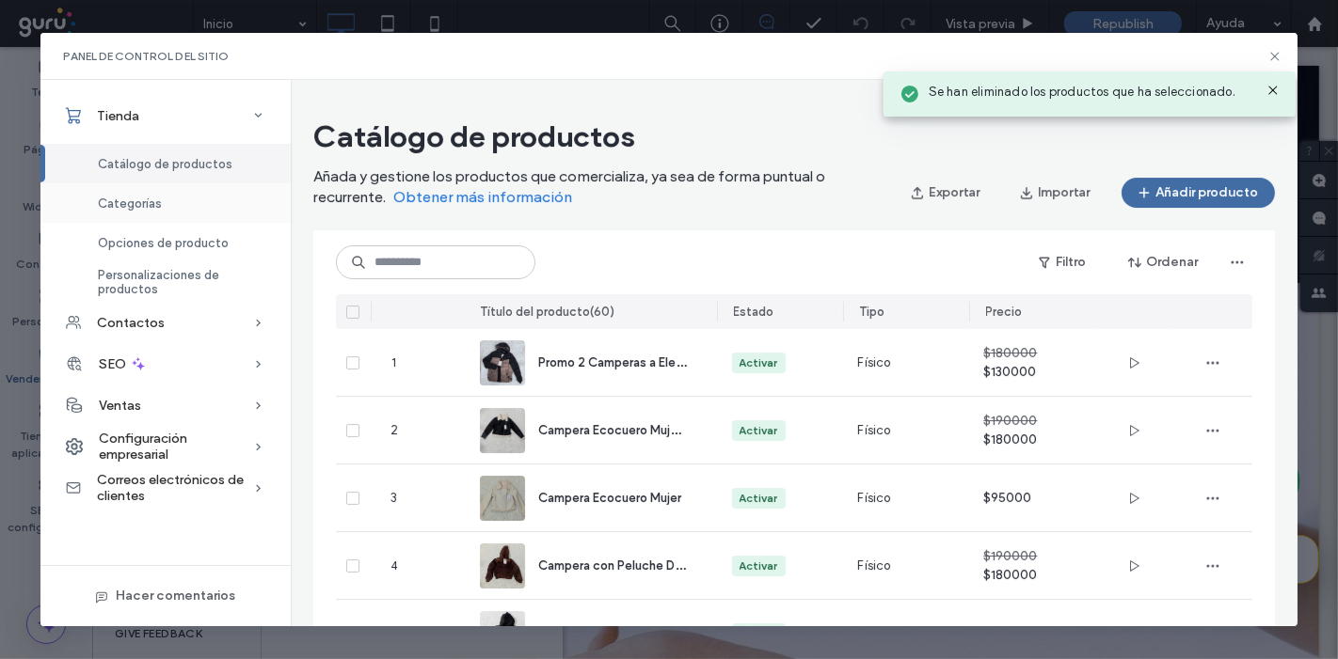
click at [207, 207] on div "Categorías" at bounding box center [165, 203] width 250 height 40
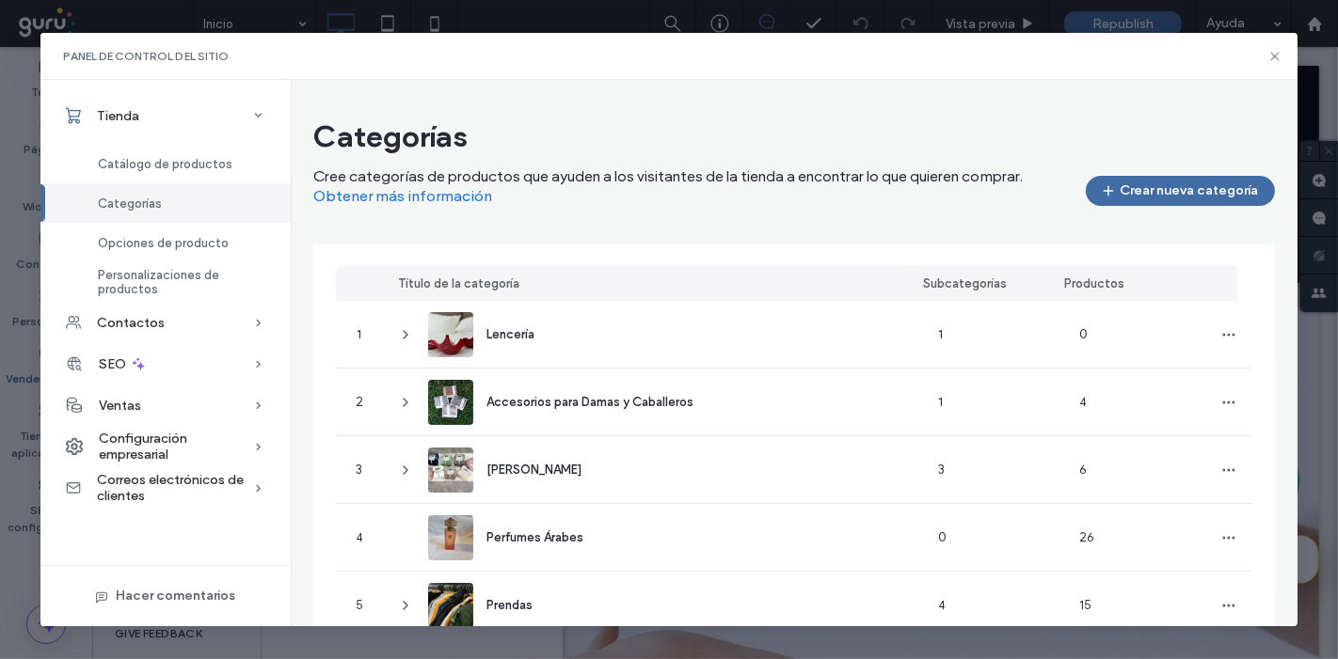
drag, startPoint x: 1094, startPoint y: 266, endPoint x: 1271, endPoint y: 267, distance: 176.8
click at [1122, 267] on div "Título de la categoría Subcategorías Productos 1 Lencería 1 0 2 Accesorios para…" at bounding box center [794, 521] width 962 height 554
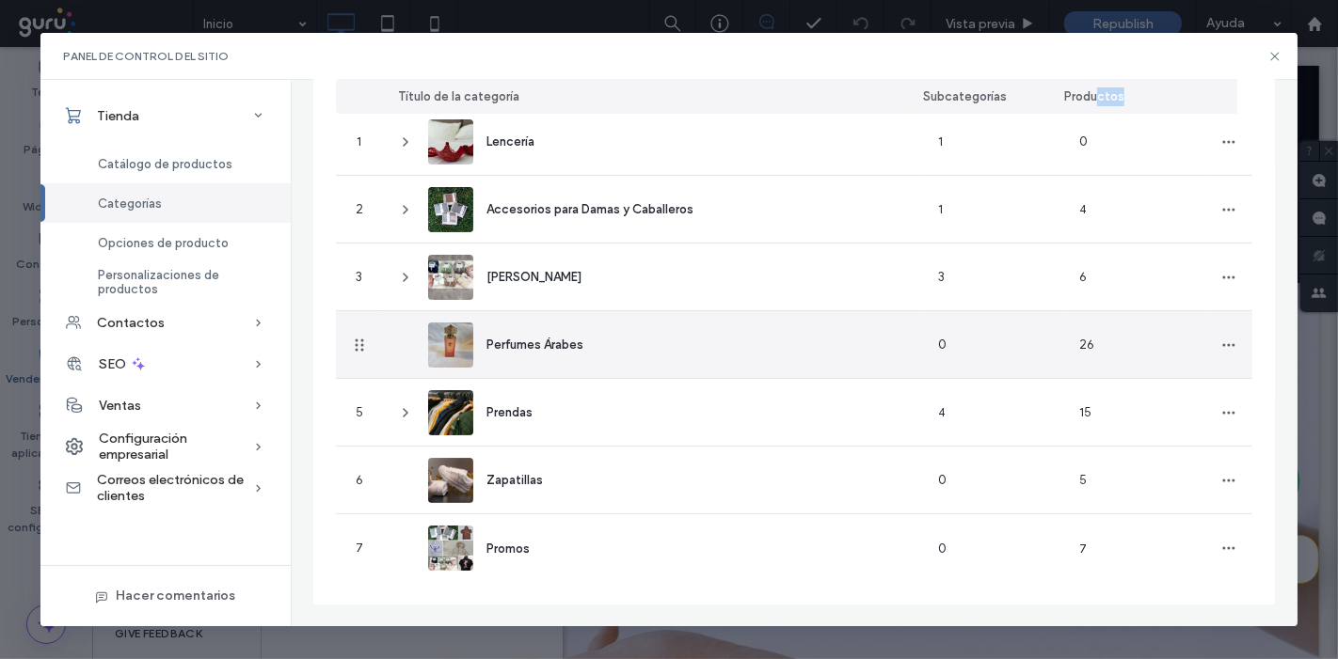
scroll to position [195, 0]
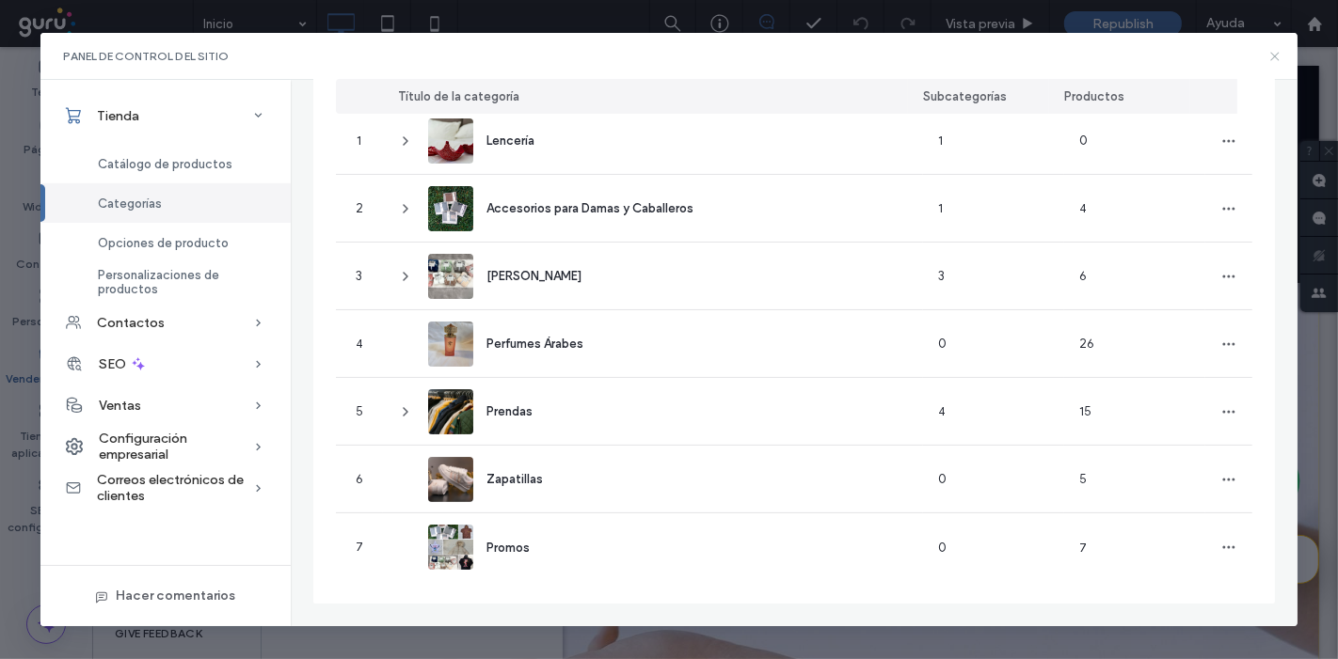
click at [1268, 54] on icon at bounding box center [1274, 56] width 15 height 15
